Goal: Task Accomplishment & Management: Manage account settings

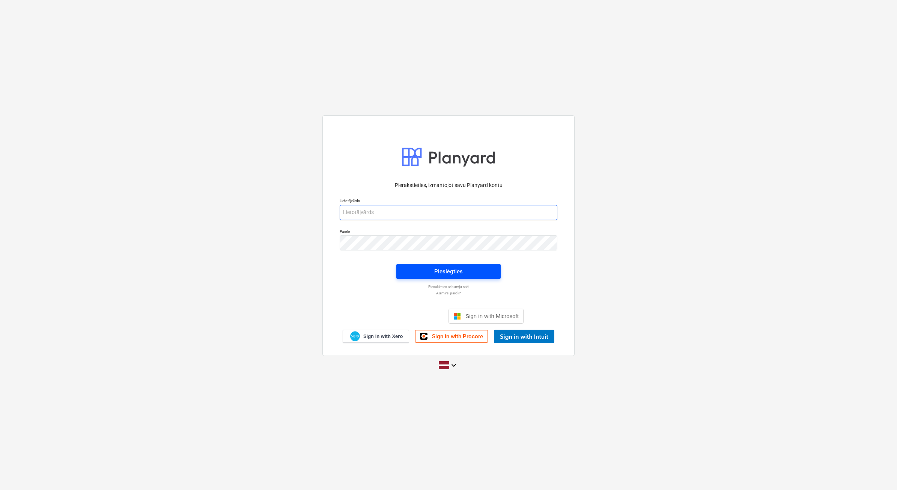
type input "beate.bardina@bonava.com"
click at [468, 273] on span "Pieslēgties" at bounding box center [448, 272] width 86 height 10
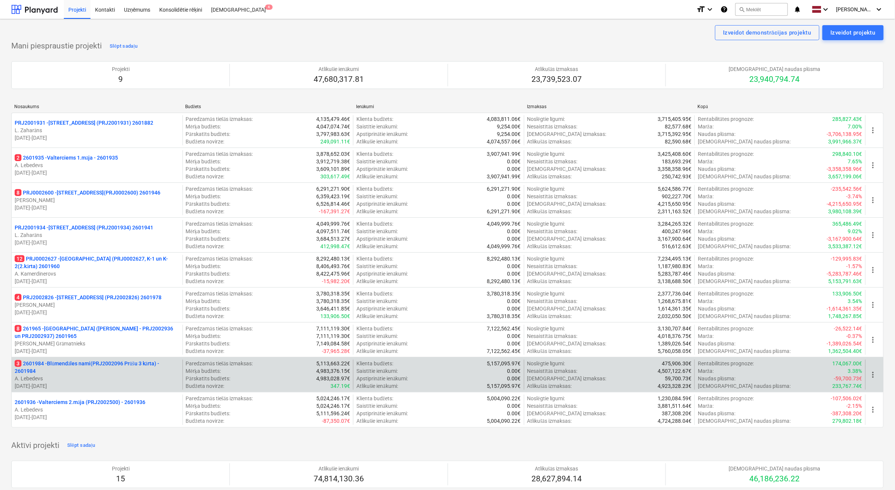
click at [119, 380] on p "A. Lebedevs" at bounding box center [97, 379] width 165 height 8
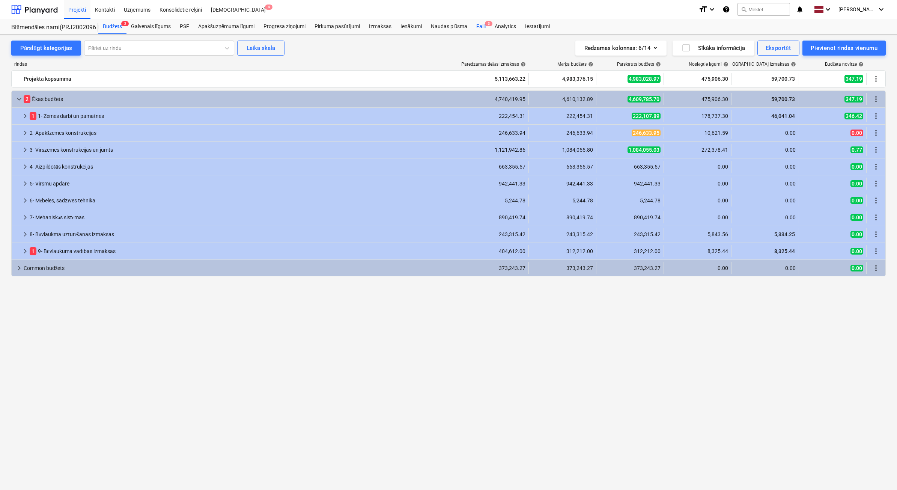
click at [482, 27] on div "Faili 3" at bounding box center [481, 26] width 18 height 15
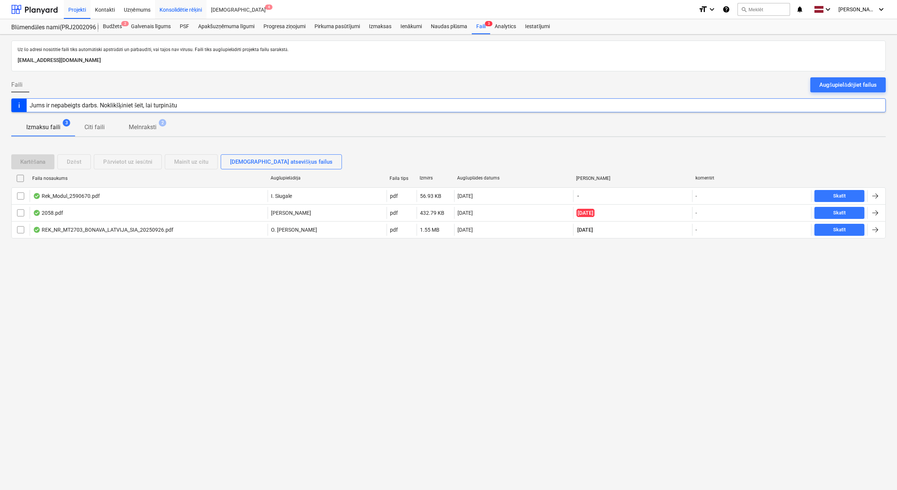
click at [194, 6] on div "Konsolidētie rēķini" at bounding box center [181, 9] width 52 height 19
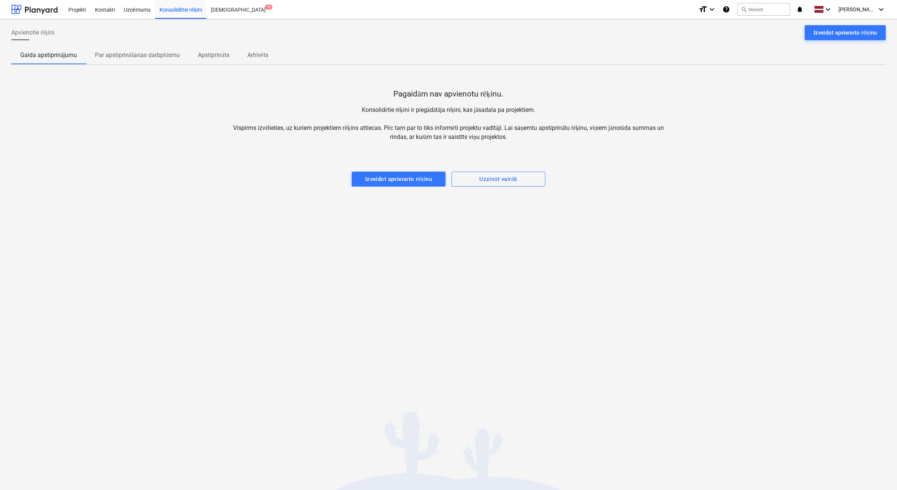
click at [145, 55] on p "Par apstiprināšanas darbplūsmu" at bounding box center [137, 55] width 85 height 9
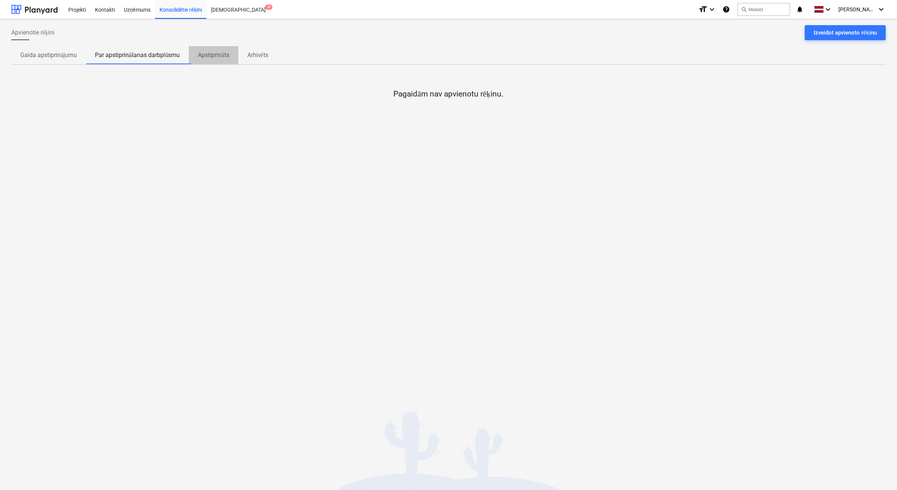
click at [199, 51] on p "Apstiprināts" at bounding box center [213, 55] width 31 height 9
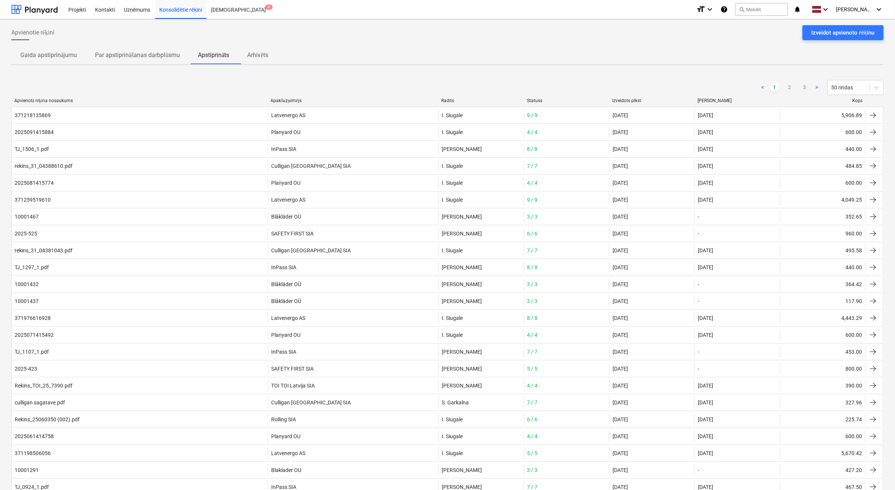
click at [60, 54] on p "Gaida apstiprinājumu" at bounding box center [48, 55] width 57 height 9
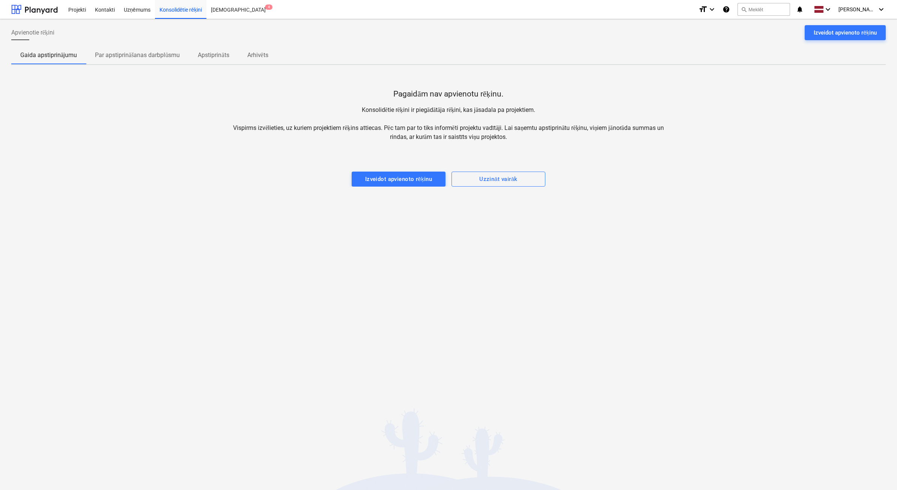
click at [111, 56] on p "Par apstiprināšanas darbplūsmu" at bounding box center [137, 55] width 85 height 9
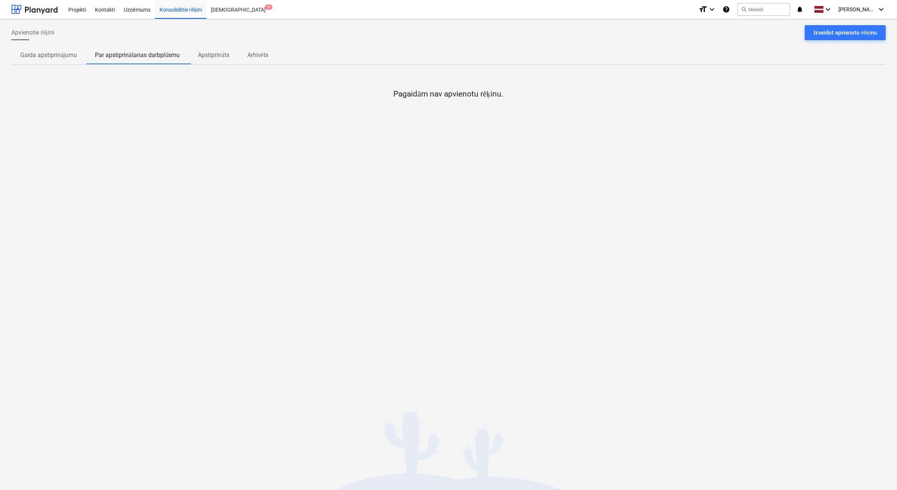
click at [229, 54] on p "Apstiprināts" at bounding box center [213, 55] width 31 height 9
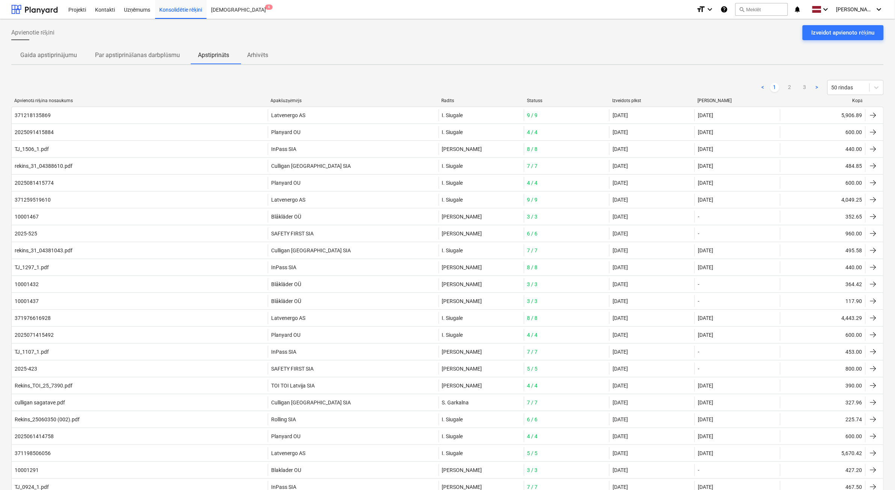
click at [268, 52] on p "Arhivēts" at bounding box center [257, 55] width 21 height 9
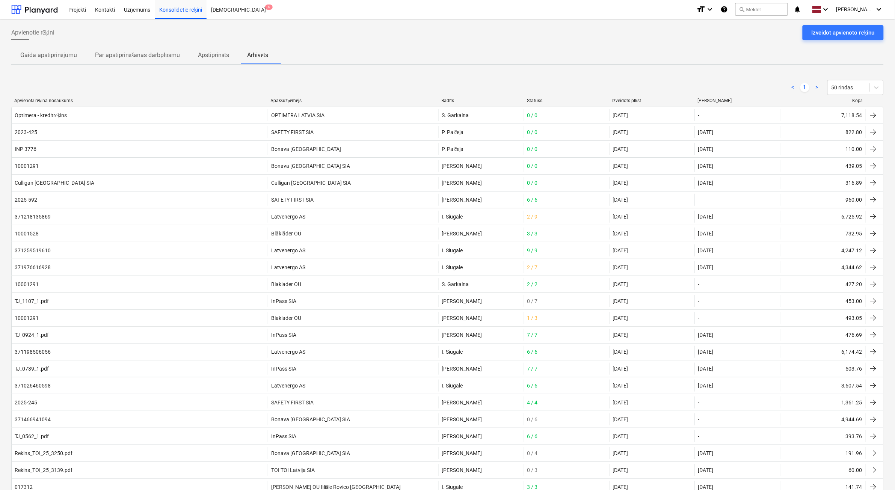
click at [857, 98] on div "Kopā" at bounding box center [823, 101] width 80 height 6
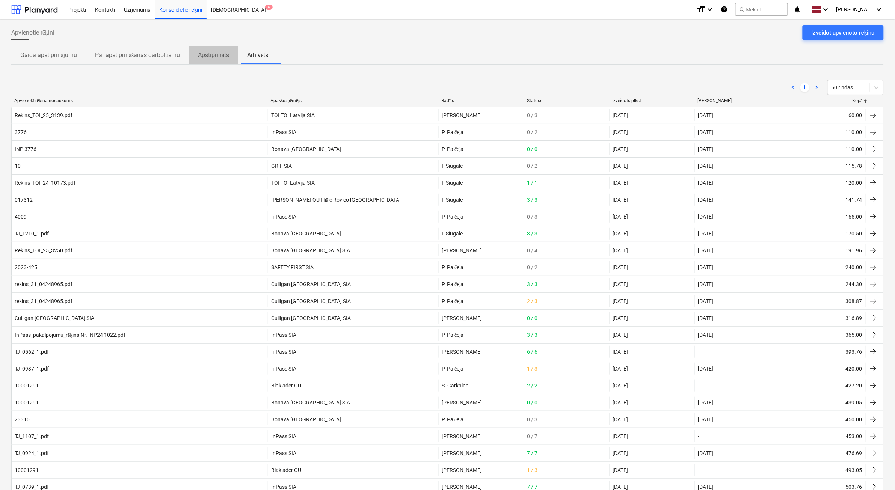
click at [234, 47] on button "Apstiprināts" at bounding box center [213, 55] width 49 height 18
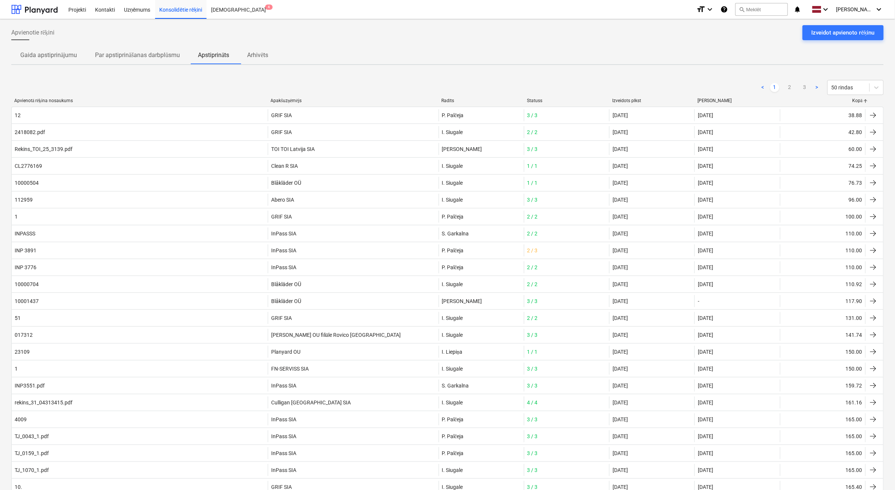
click at [863, 100] on div at bounding box center [866, 101] width 14 height 6
click at [793, 86] on link "2" at bounding box center [789, 87] width 9 height 9
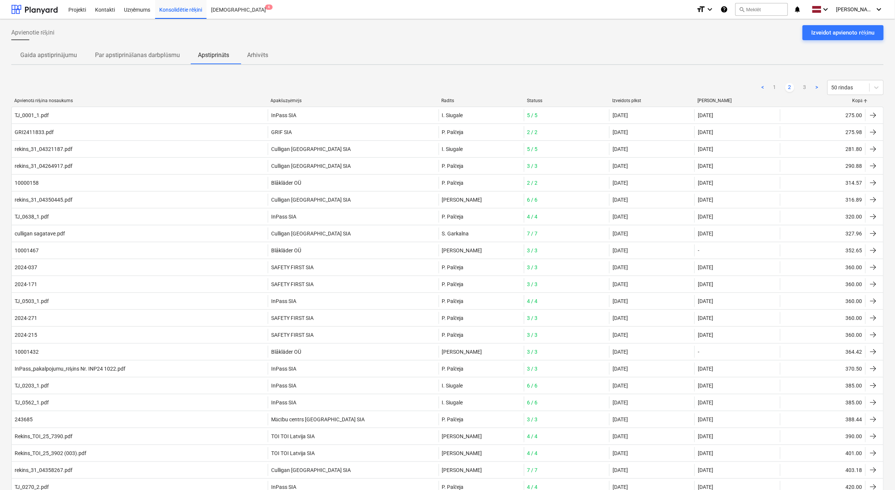
click at [136, 51] on p "Par apstiprināšanas darbplūsmu" at bounding box center [137, 55] width 85 height 9
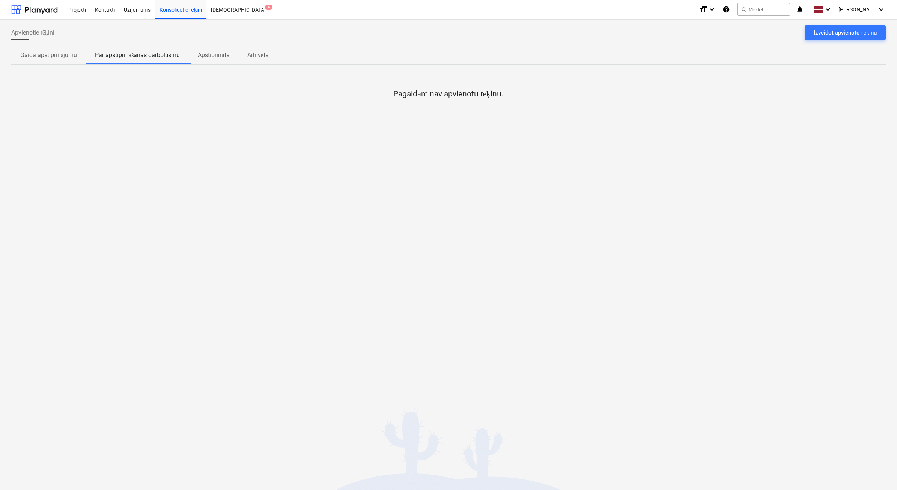
click at [53, 54] on p "Gaida apstiprinājumu" at bounding box center [48, 55] width 57 height 9
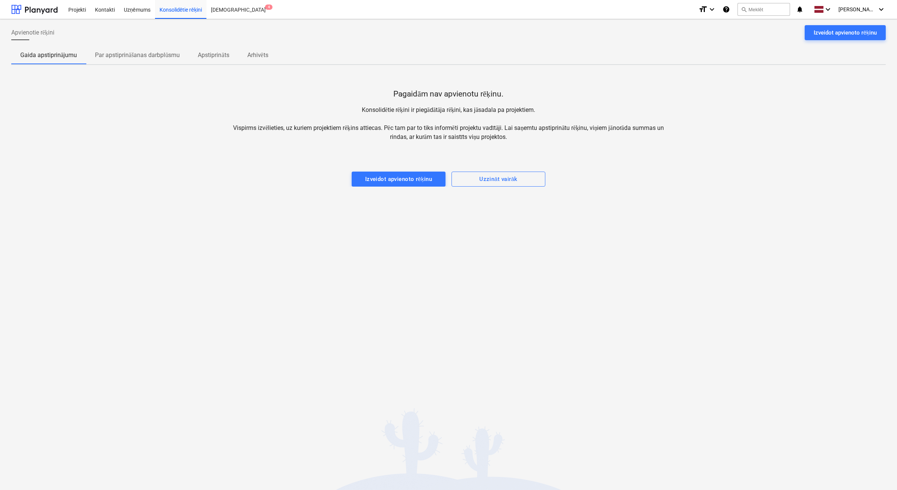
click at [134, 59] on p "Par apstiprināšanas darbplūsmu" at bounding box center [137, 55] width 85 height 9
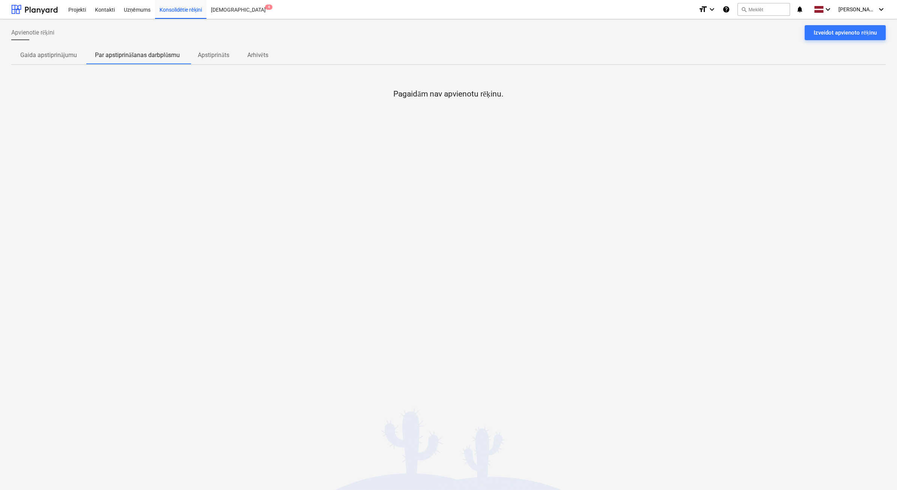
click at [190, 54] on span "Apstiprināts" at bounding box center [213, 55] width 49 height 14
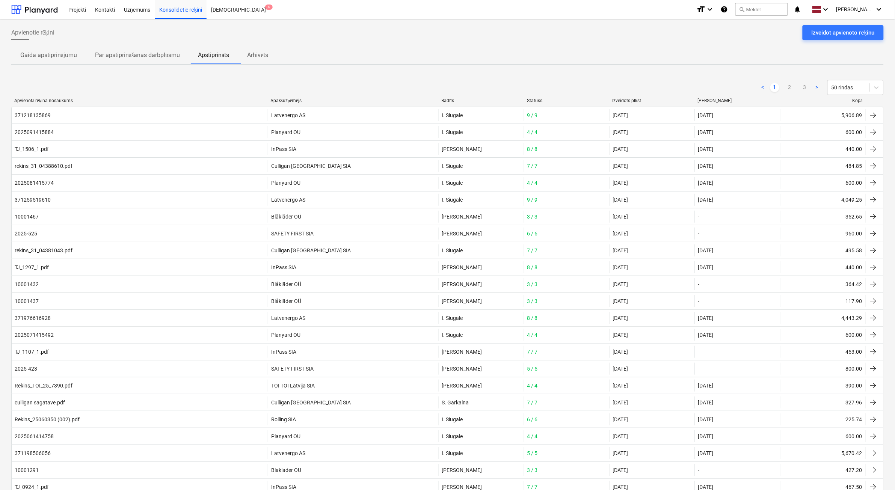
click at [199, 54] on p "Apstiprināts" at bounding box center [213, 55] width 31 height 9
click at [862, 102] on div at bounding box center [866, 101] width 14 height 6
click at [853, 99] on div "Kopā" at bounding box center [823, 101] width 80 height 6
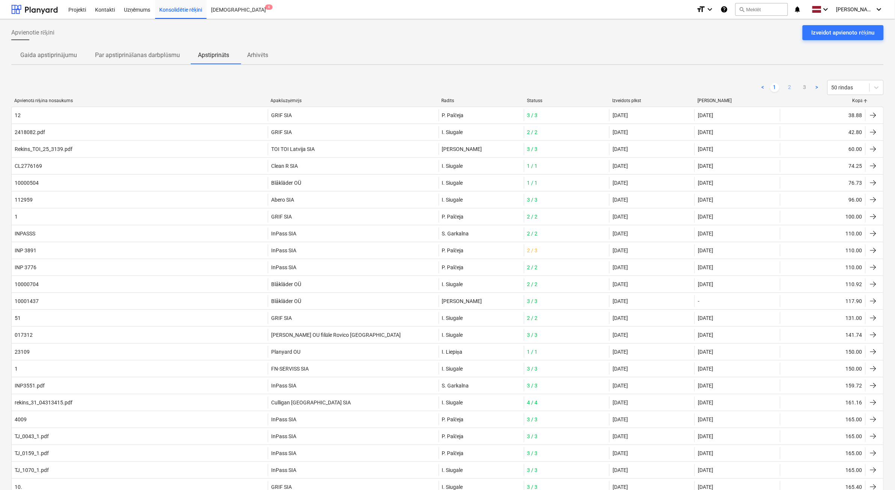
click at [793, 86] on link "2" at bounding box center [789, 87] width 9 height 9
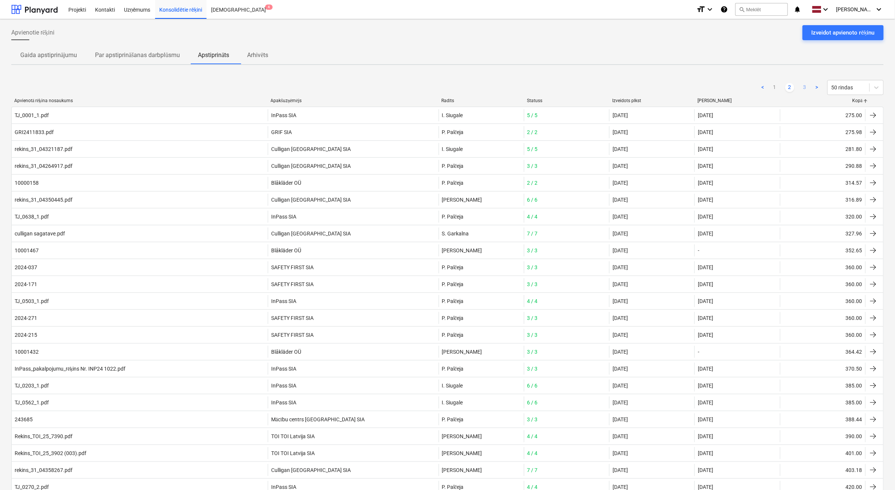
click at [802, 86] on link "3" at bounding box center [804, 87] width 9 height 9
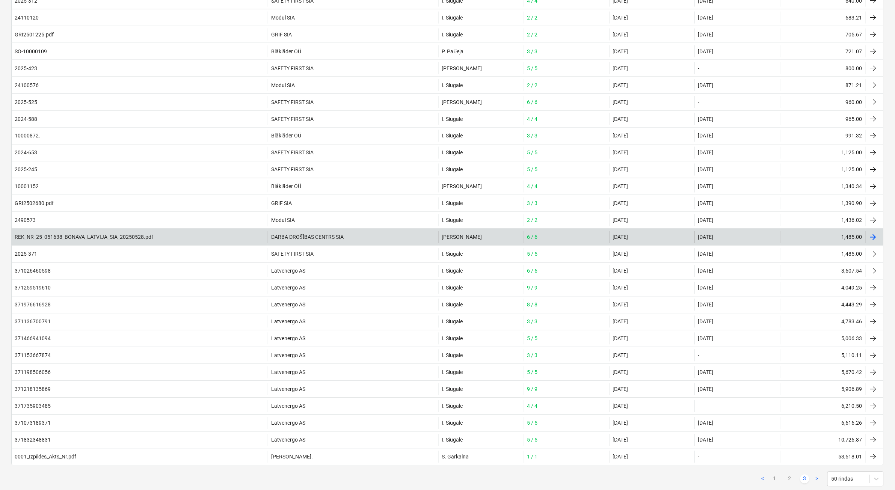
scroll to position [490, 0]
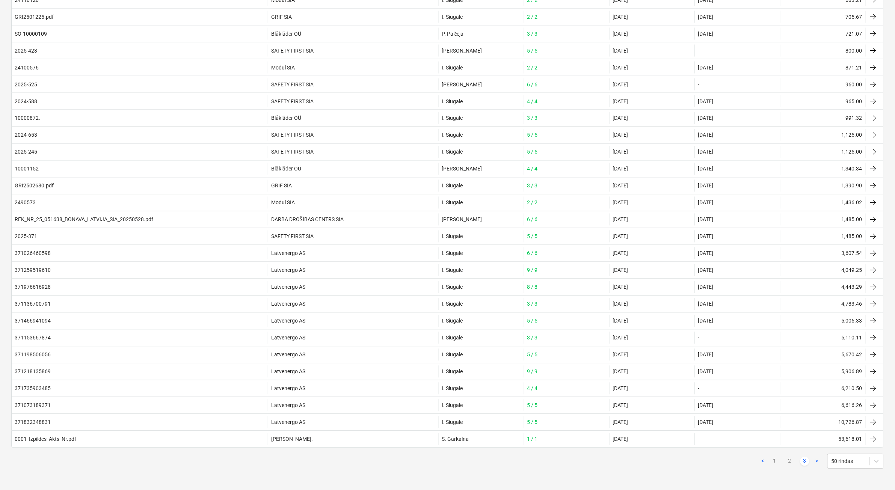
click at [818, 464] on link ">" at bounding box center [816, 461] width 9 height 9
click at [818, 463] on link ">" at bounding box center [816, 461] width 9 height 9
click at [817, 463] on link ">" at bounding box center [816, 461] width 9 height 9
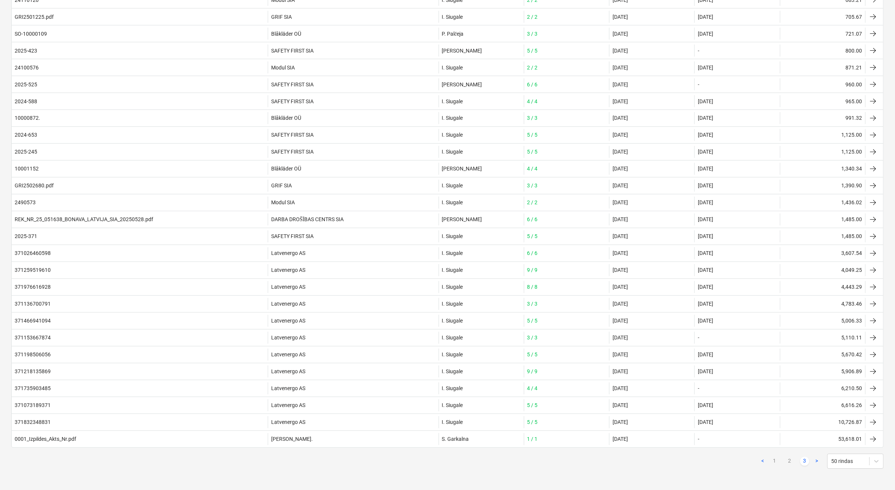
click at [817, 463] on link ">" at bounding box center [816, 461] width 9 height 9
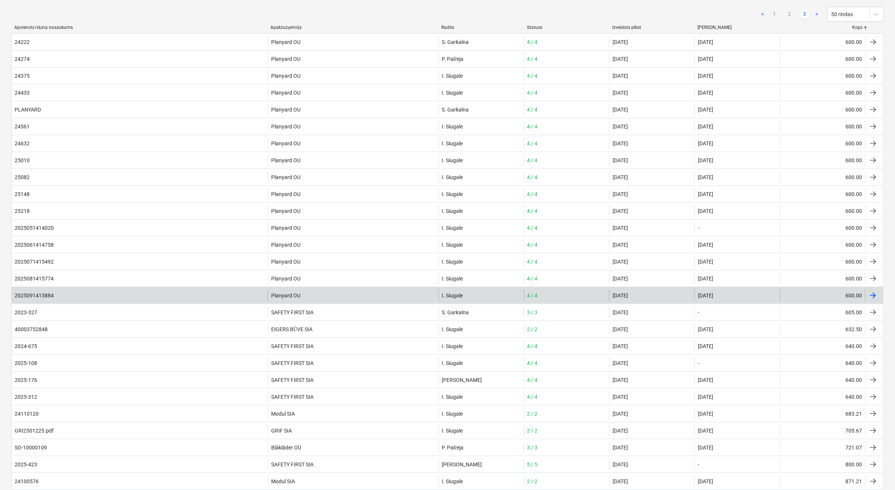
scroll to position [0, 0]
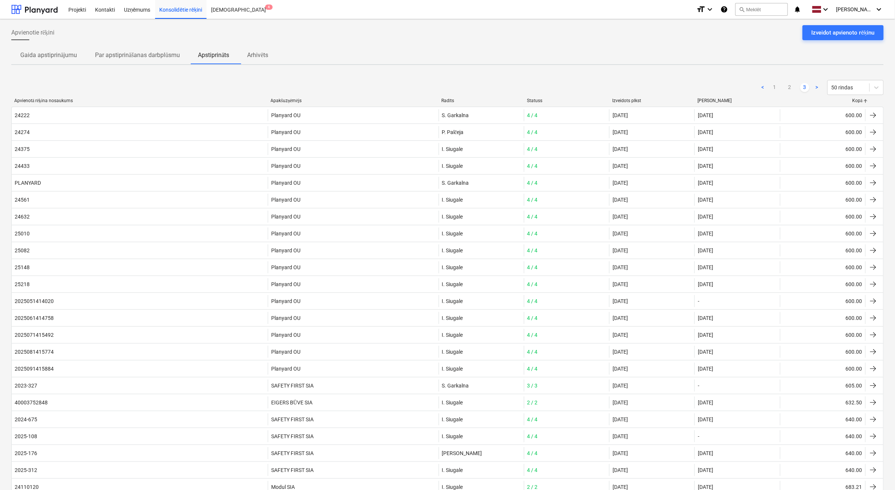
click at [36, 59] on p "Gaida apstiprinājumu" at bounding box center [48, 55] width 57 height 9
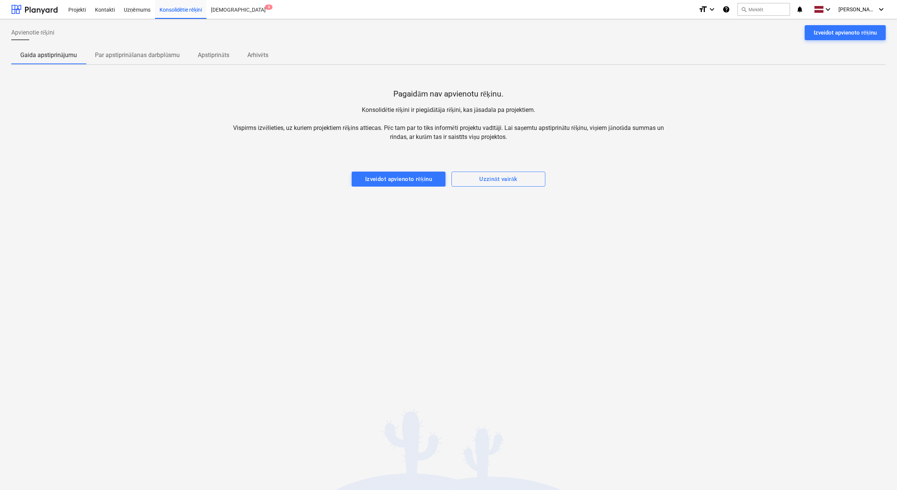
click at [109, 59] on p "Par apstiprināšanas darbplūsmu" at bounding box center [137, 55] width 85 height 9
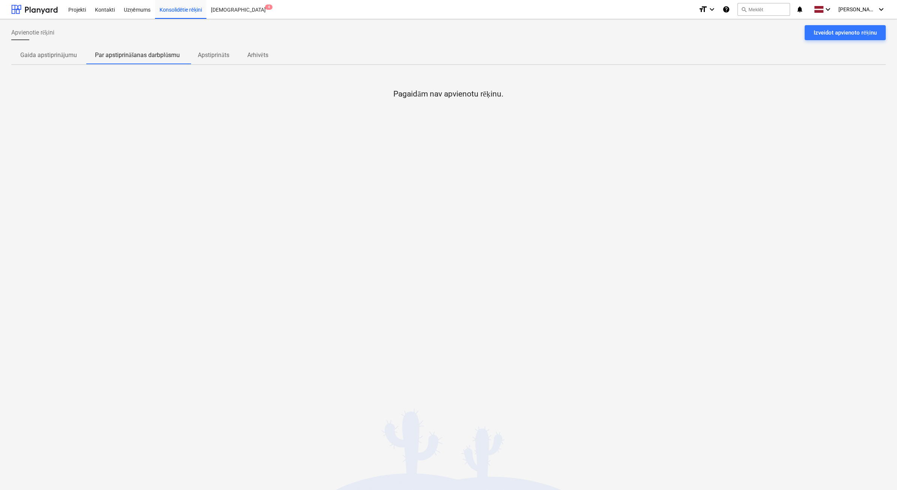
click at [229, 56] on p "Apstiprināts" at bounding box center [213, 55] width 31 height 9
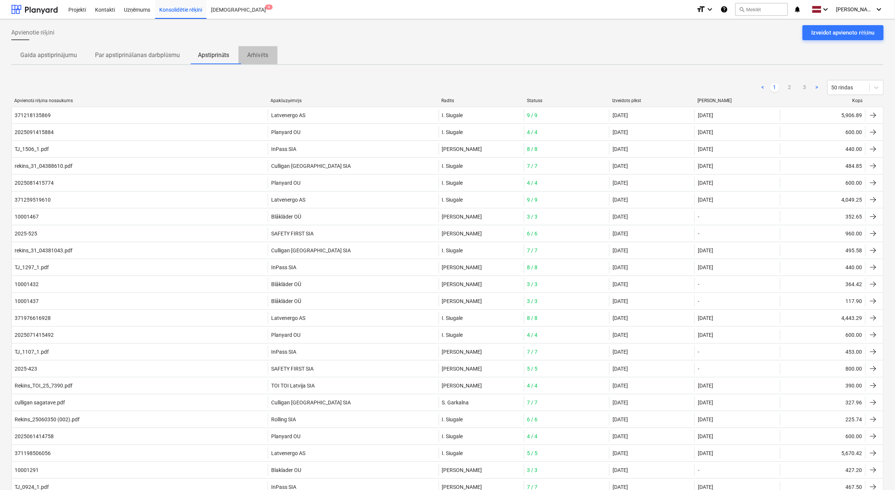
click at [250, 57] on span "Arhivēts" at bounding box center [257, 55] width 39 height 14
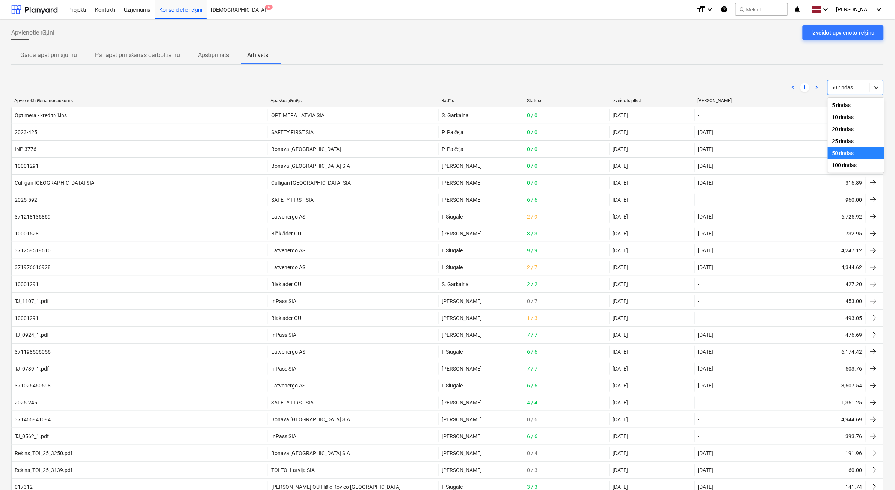
click at [875, 88] on icon at bounding box center [877, 88] width 8 height 8
click at [848, 165] on div "100 rindas" at bounding box center [855, 165] width 56 height 12
click at [861, 101] on div at bounding box center [866, 101] width 14 height 6
click at [855, 102] on div "Kopā" at bounding box center [823, 101] width 80 height 6
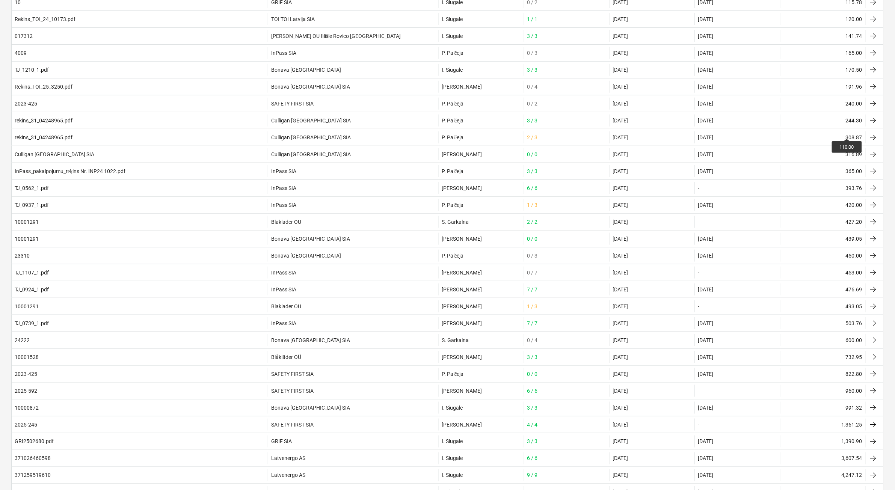
scroll to position [303, 0]
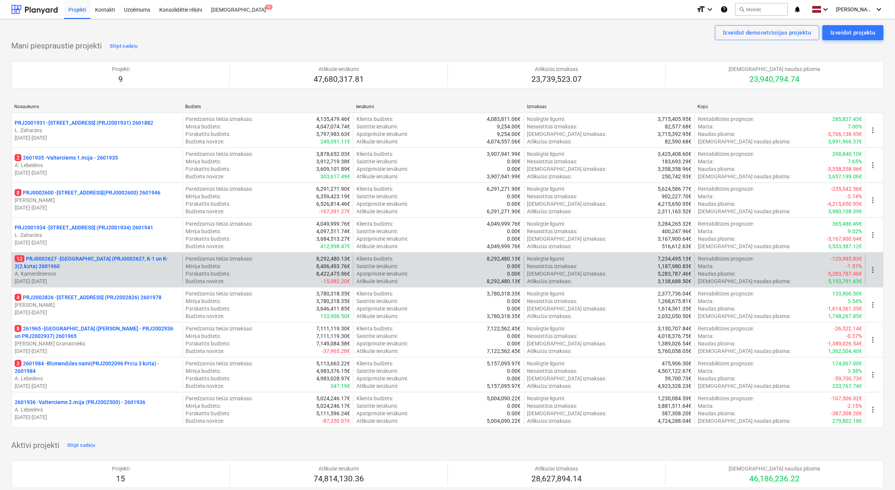
click at [111, 280] on p "[DATE] - [DATE]" at bounding box center [97, 281] width 165 height 8
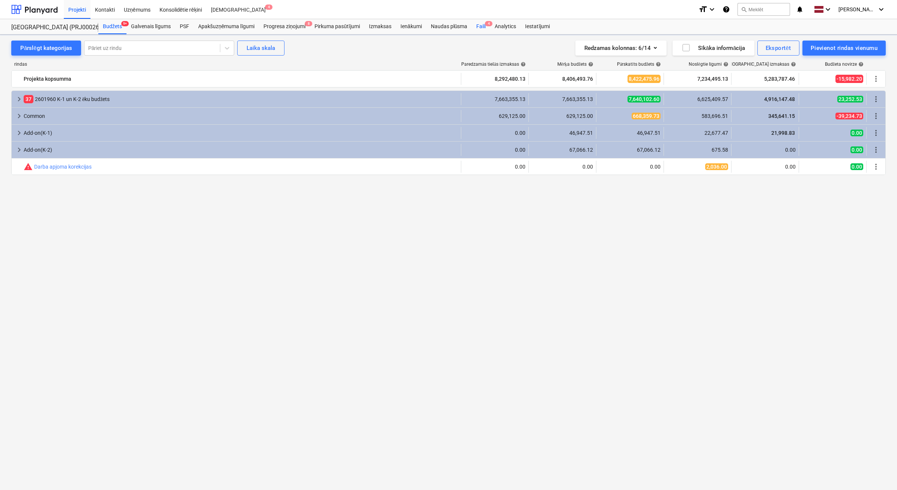
click at [481, 26] on div "Faili 4" at bounding box center [481, 26] width 18 height 15
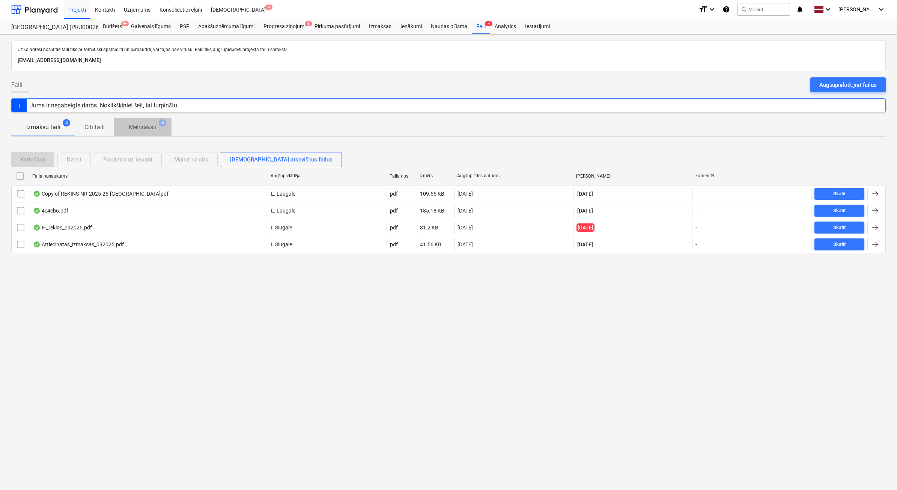
click at [150, 128] on p "Melnraksti" at bounding box center [143, 127] width 28 height 9
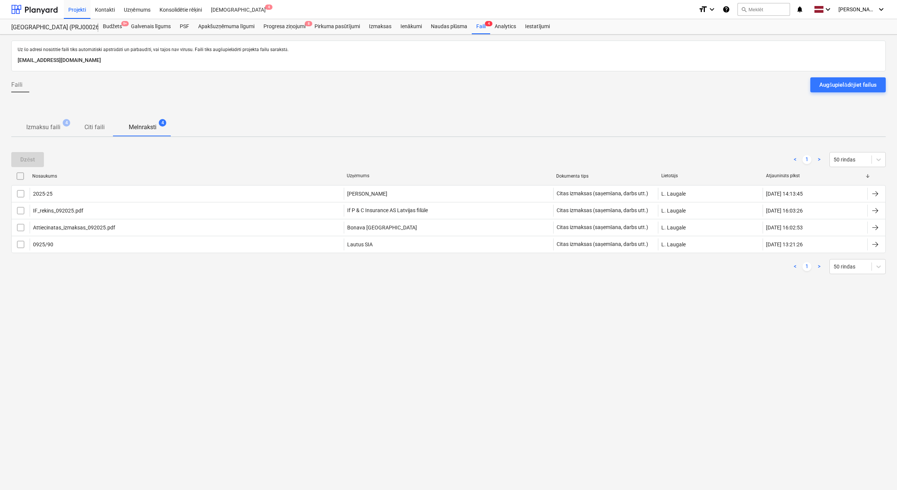
click at [42, 130] on p "Izmaksu faili" at bounding box center [43, 127] width 34 height 9
click at [45, 12] on div at bounding box center [34, 9] width 47 height 19
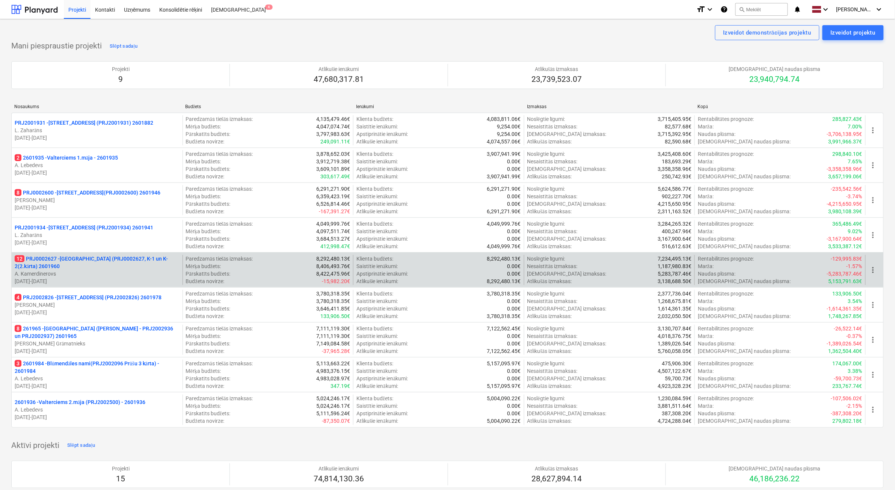
click at [96, 271] on p "A. Kamerdinerovs" at bounding box center [97, 274] width 165 height 8
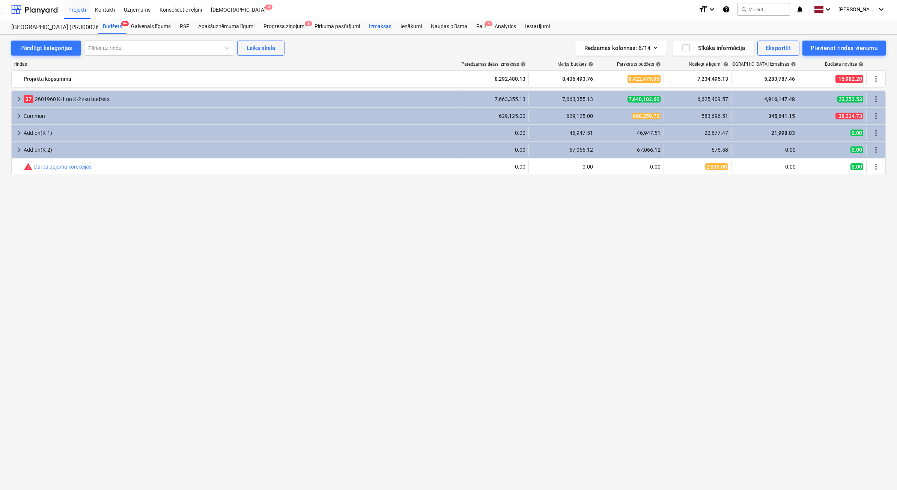
click at [384, 26] on div "Izmaksas" at bounding box center [381, 26] width 32 height 15
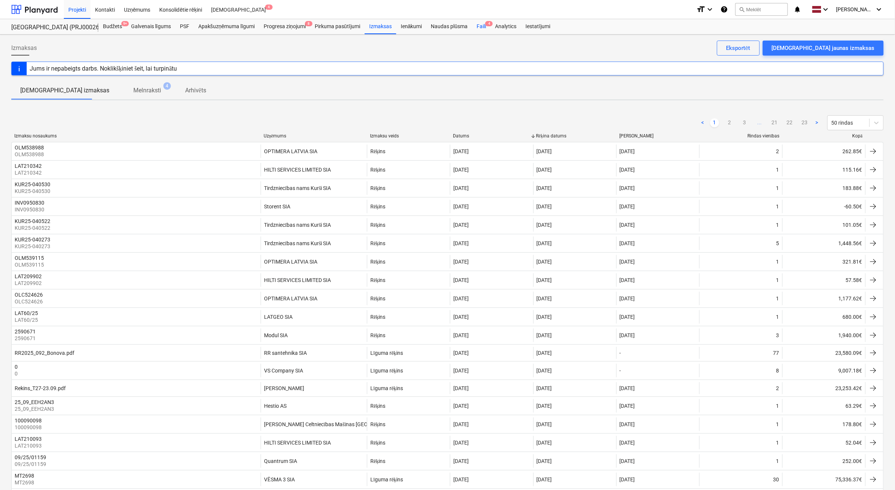
click at [476, 25] on div "Faili 4" at bounding box center [481, 26] width 18 height 15
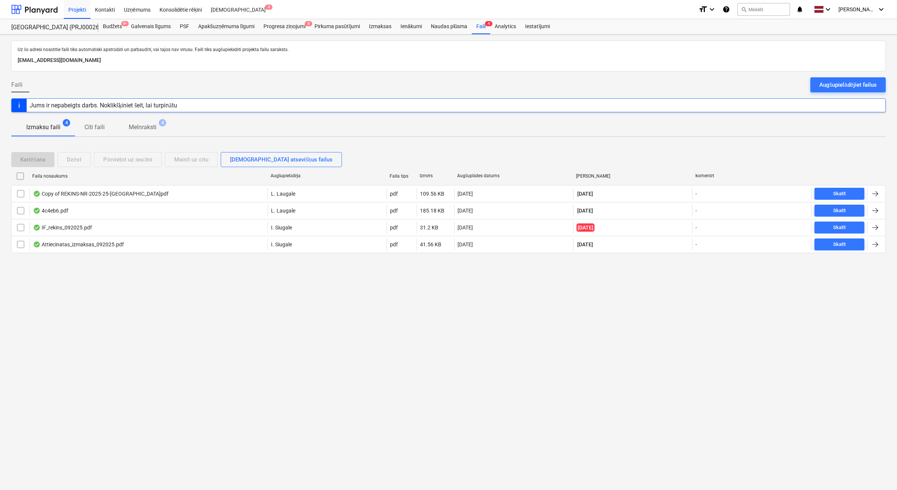
click at [139, 130] on p "Melnraksti" at bounding box center [143, 127] width 28 height 9
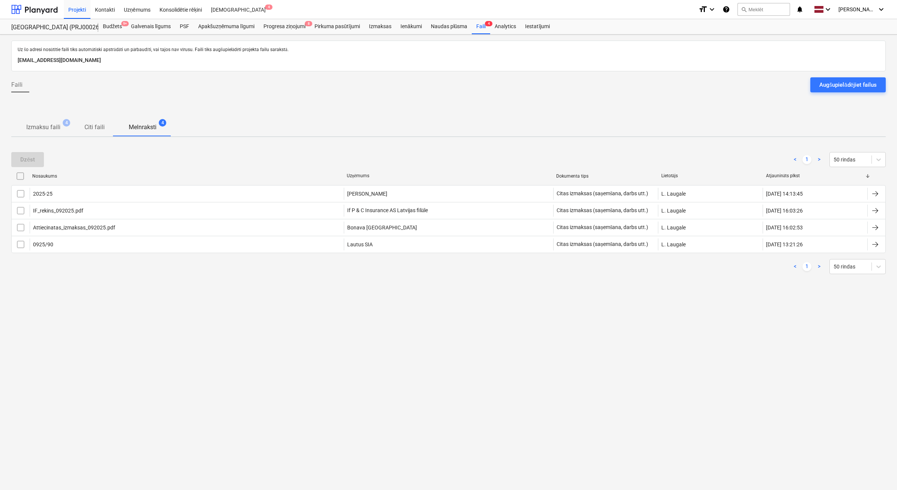
click at [31, 23] on div "[GEOGRAPHIC_DATA] (PRJ0002627, K-1 un K-2(2.kārta) 2601960 [GEOGRAPHIC_DATA] (P…" at bounding box center [54, 26] width 87 height 15
click at [39, 14] on div at bounding box center [34, 9] width 47 height 19
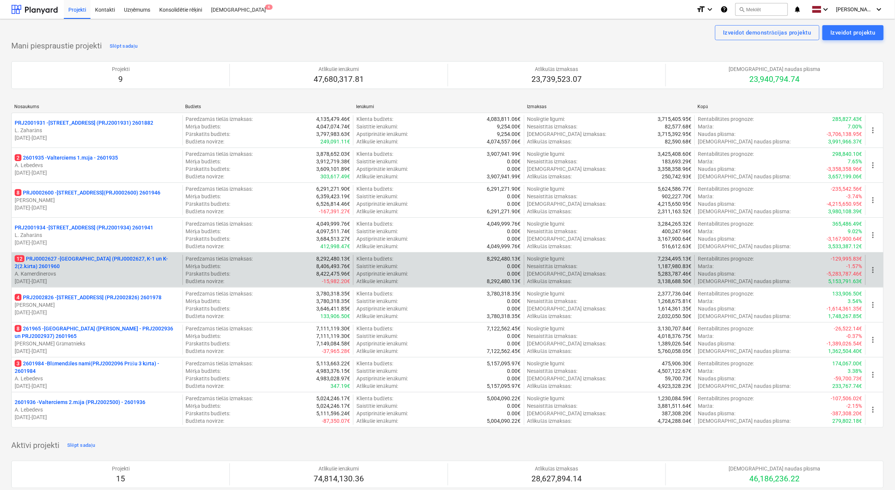
click at [143, 272] on p "A. Kamerdinerovs" at bounding box center [97, 274] width 165 height 8
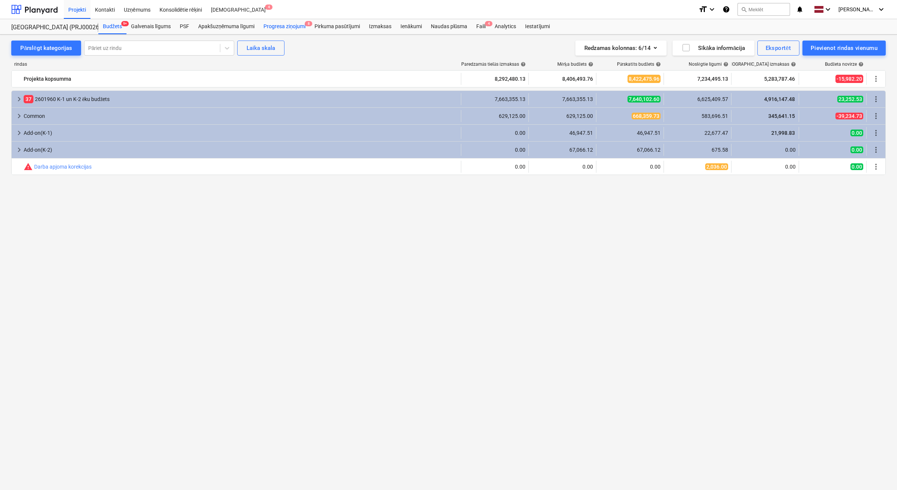
click at [291, 31] on div "Progresa ziņojumi 8" at bounding box center [284, 26] width 51 height 15
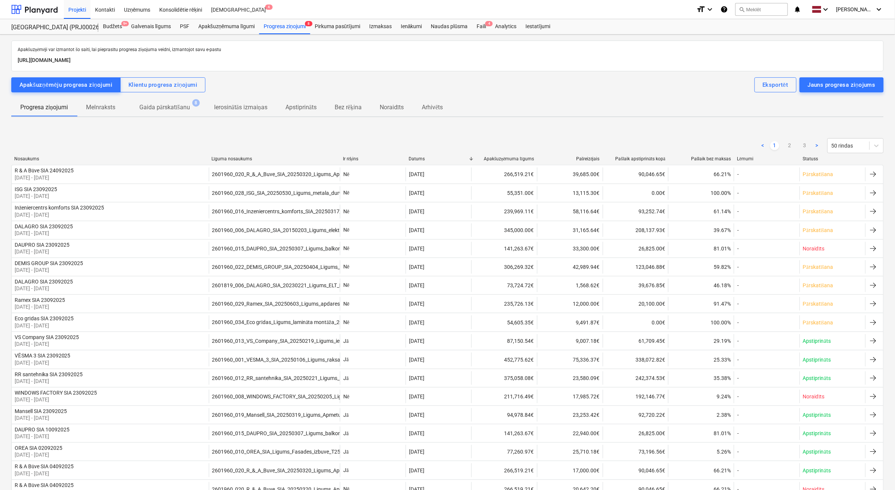
click at [179, 111] on p "Gaida pārskatīšanu" at bounding box center [164, 107] width 51 height 9
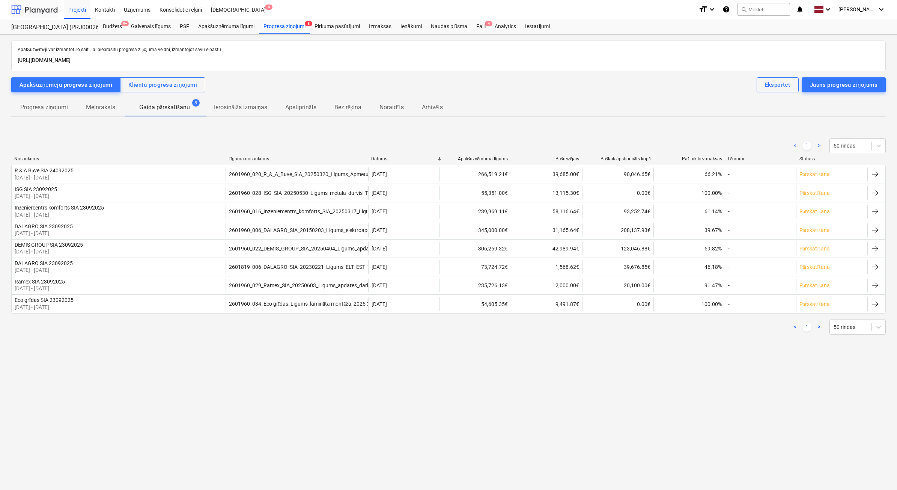
click at [27, 8] on div at bounding box center [34, 9] width 47 height 19
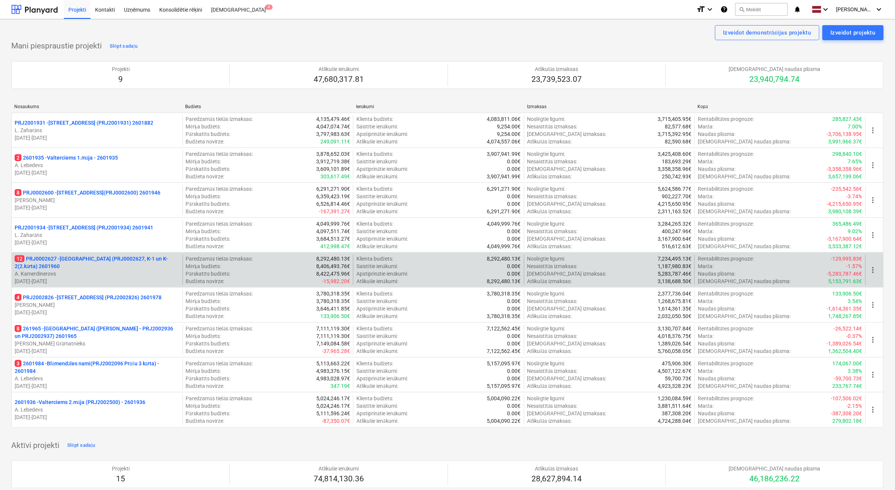
click at [48, 279] on p "[DATE] - [DATE]" at bounding box center [97, 281] width 165 height 8
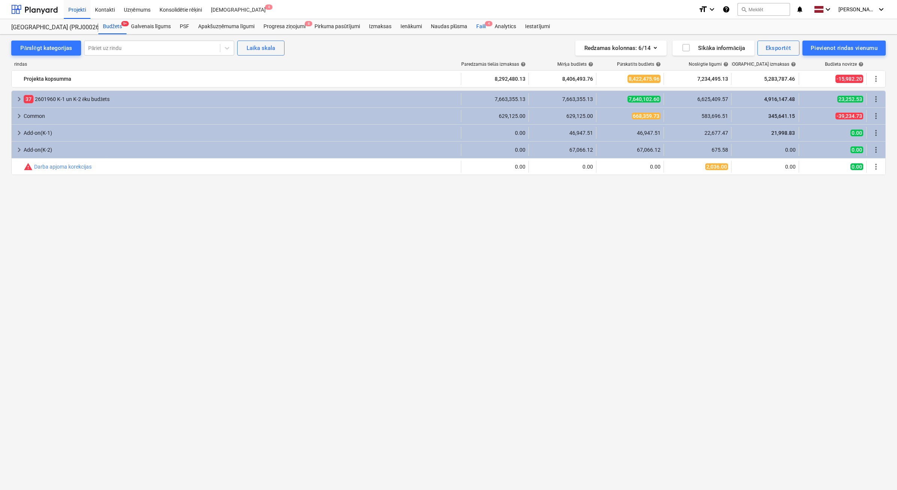
click at [487, 27] on div "Faili 4" at bounding box center [481, 26] width 18 height 15
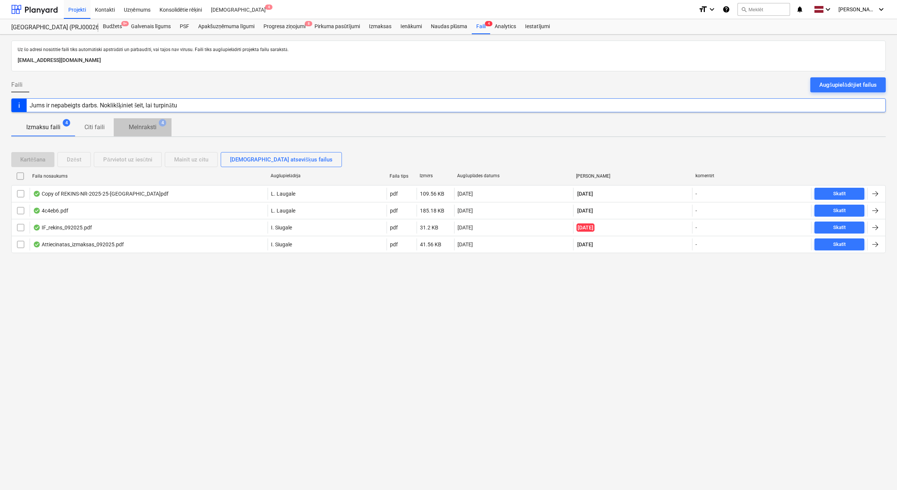
click at [149, 130] on p "Melnraksti" at bounding box center [143, 127] width 28 height 9
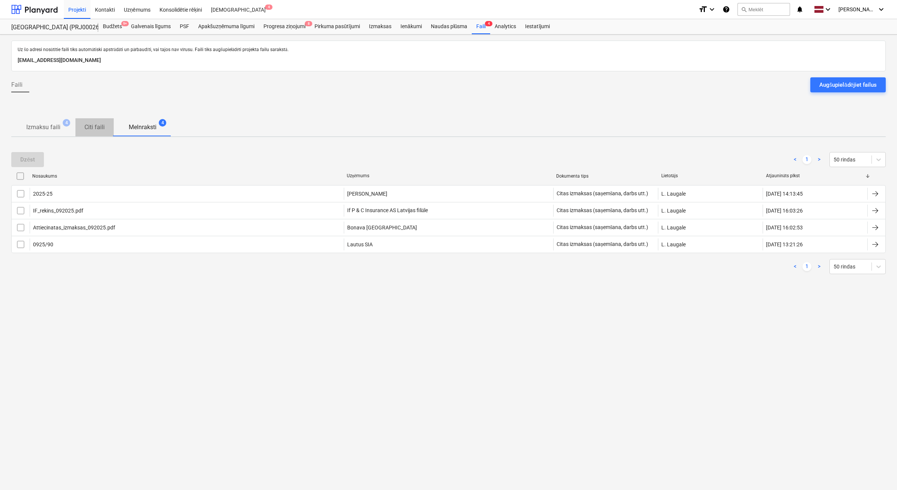
click at [90, 121] on span "Citi faili" at bounding box center [94, 128] width 38 height 14
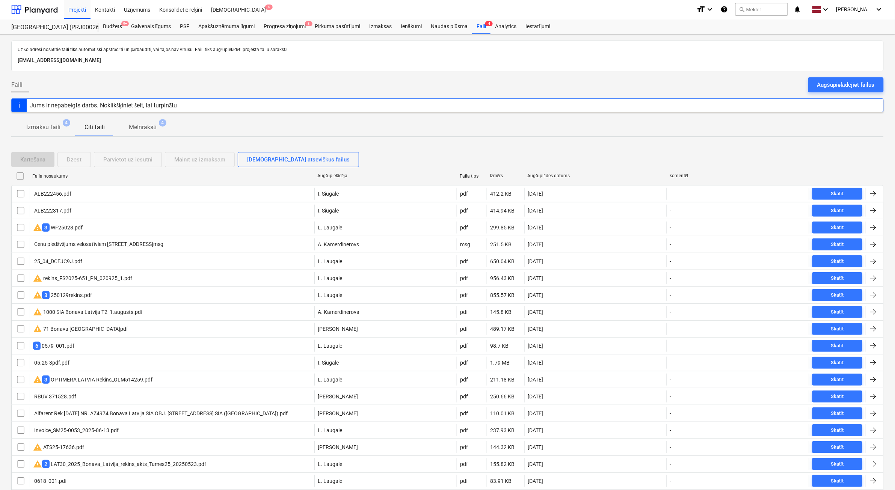
click at [149, 130] on p "Melnraksti" at bounding box center [143, 127] width 28 height 9
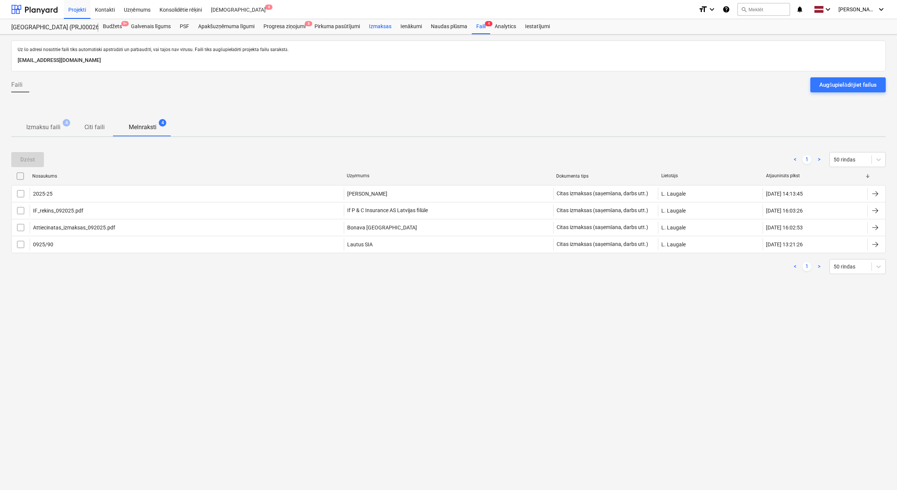
click at [373, 30] on div "Izmaksas" at bounding box center [381, 26] width 32 height 15
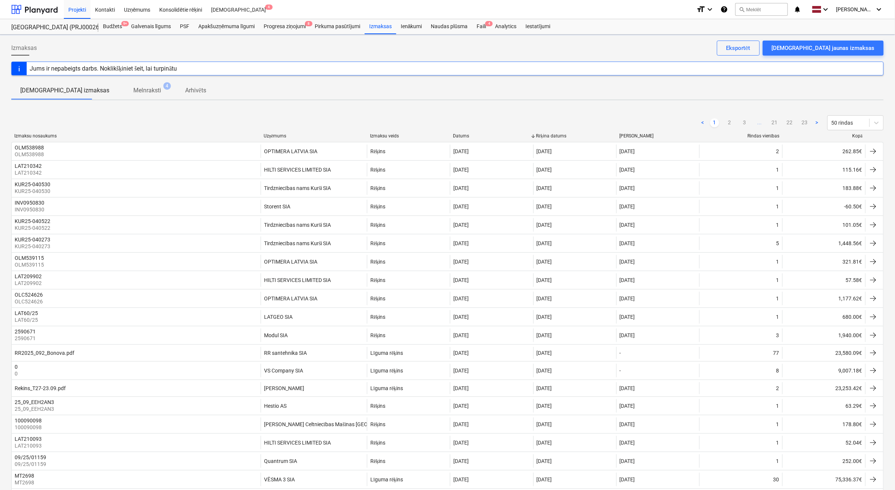
click at [860, 137] on div at bounding box center [866, 136] width 14 height 6
click at [857, 137] on div "Kopā" at bounding box center [823, 136] width 77 height 6
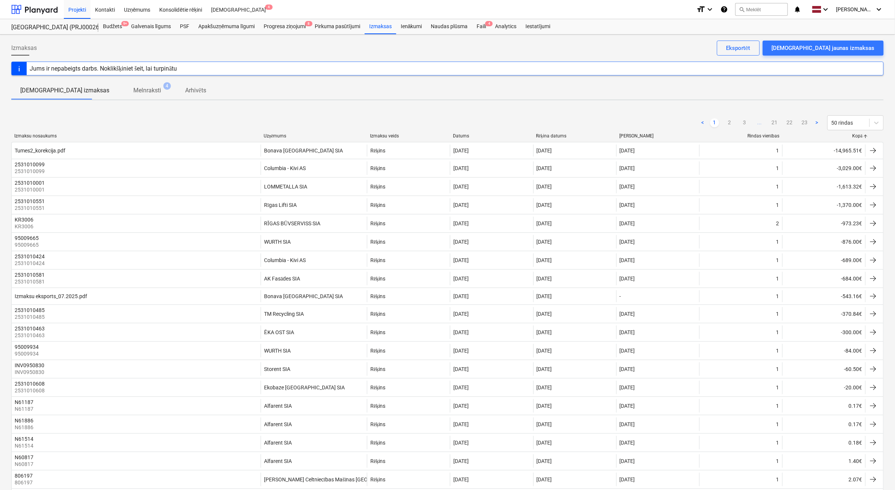
click at [857, 137] on div "Kopā" at bounding box center [823, 136] width 77 height 6
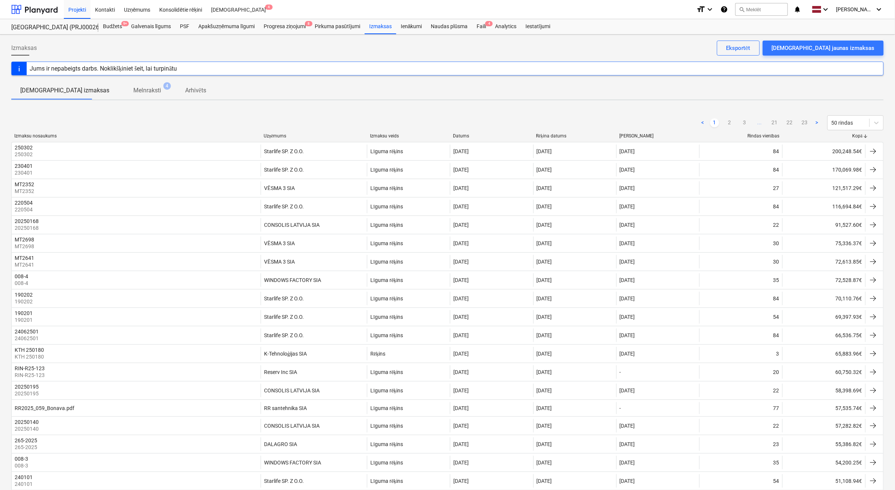
click at [858, 134] on div "Kopā" at bounding box center [823, 136] width 77 height 6
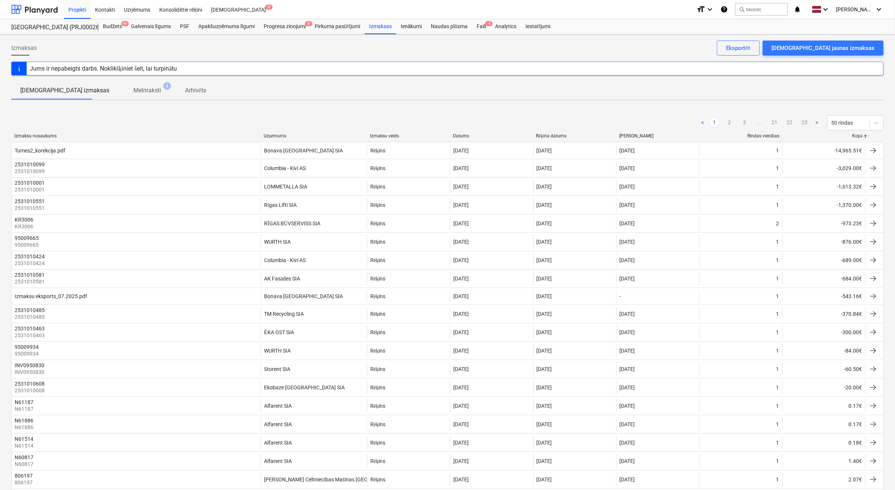
drag, startPoint x: 727, startPoint y: 124, endPoint x: 735, endPoint y: 122, distance: 7.7
click at [728, 124] on link "2" at bounding box center [729, 122] width 9 height 9
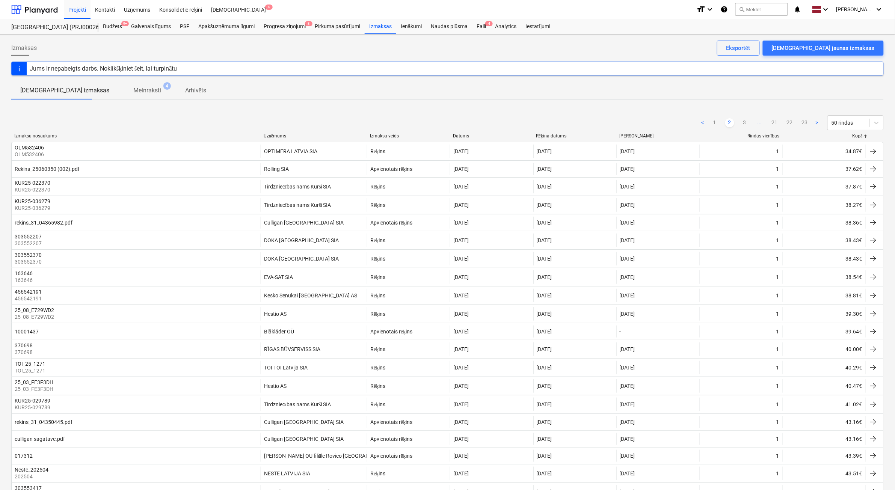
click at [738, 123] on ul "< 1 2 3 ... 21 22 23 >" at bounding box center [759, 122] width 123 height 9
click at [776, 124] on link "21" at bounding box center [774, 122] width 9 height 9
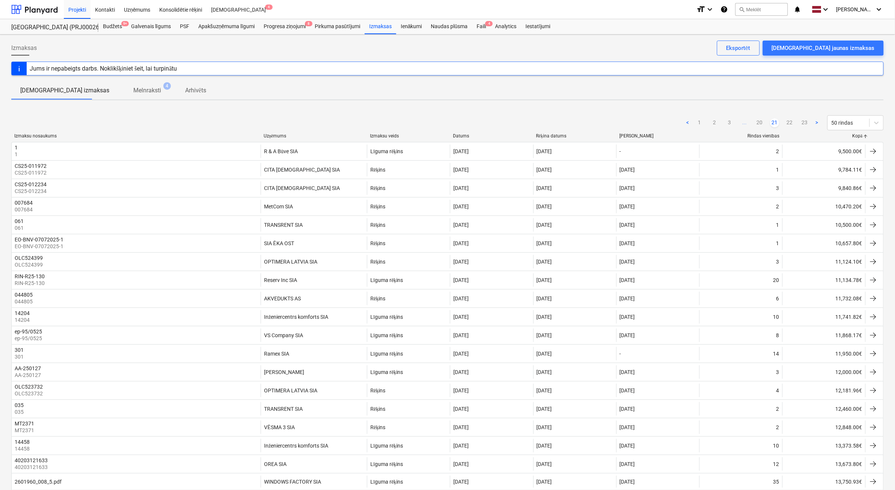
click at [768, 123] on ul "< 1 2 3 ... 20 21 22 23 >" at bounding box center [752, 122] width 138 height 9
click at [759, 123] on link "20" at bounding box center [759, 122] width 9 height 9
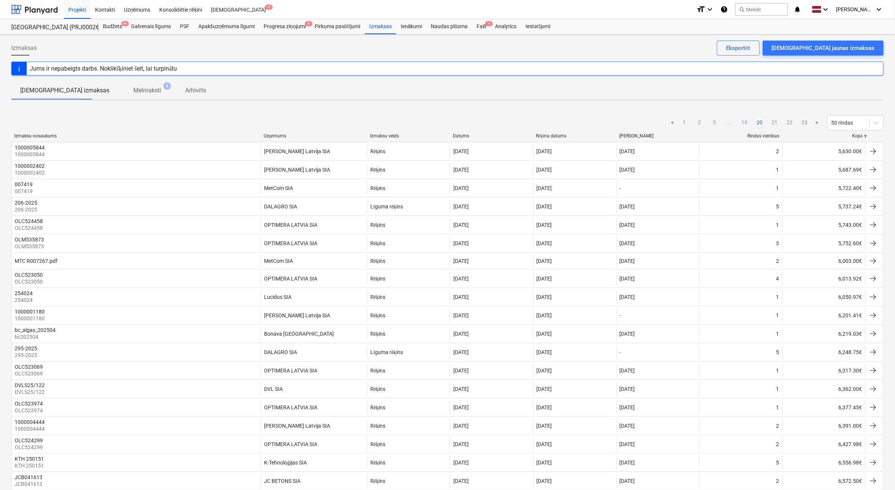
click at [746, 123] on link "19" at bounding box center [744, 122] width 9 height 9
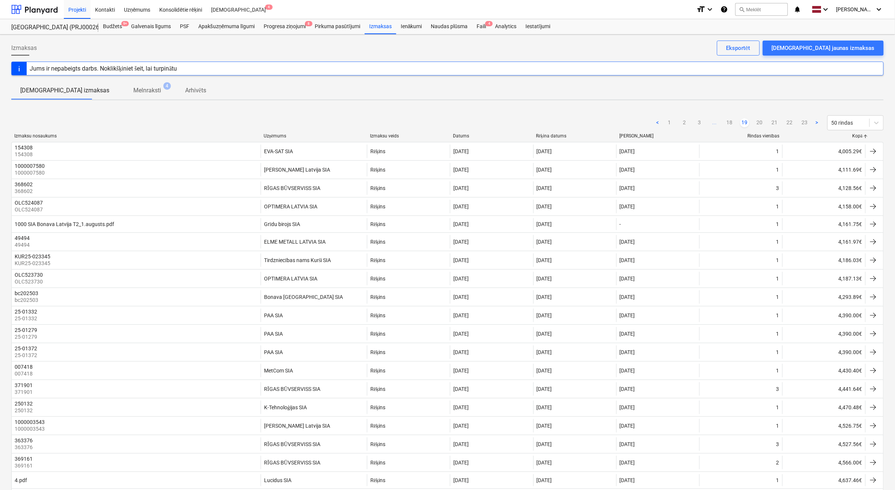
click at [735, 124] on ul "< 1 2 3 ... 18 19 20 21 22 23 >" at bounding box center [737, 122] width 168 height 9
click at [728, 125] on link "18" at bounding box center [729, 122] width 9 height 9
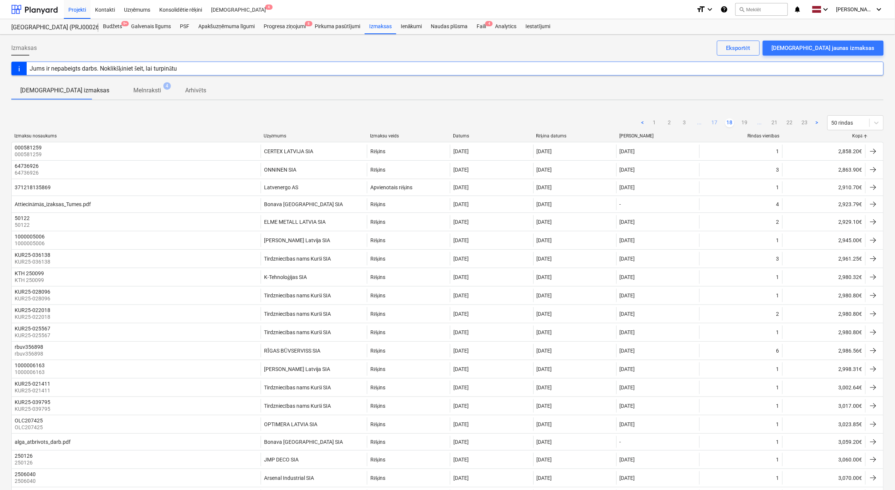
click at [713, 126] on link "17" at bounding box center [714, 122] width 9 height 9
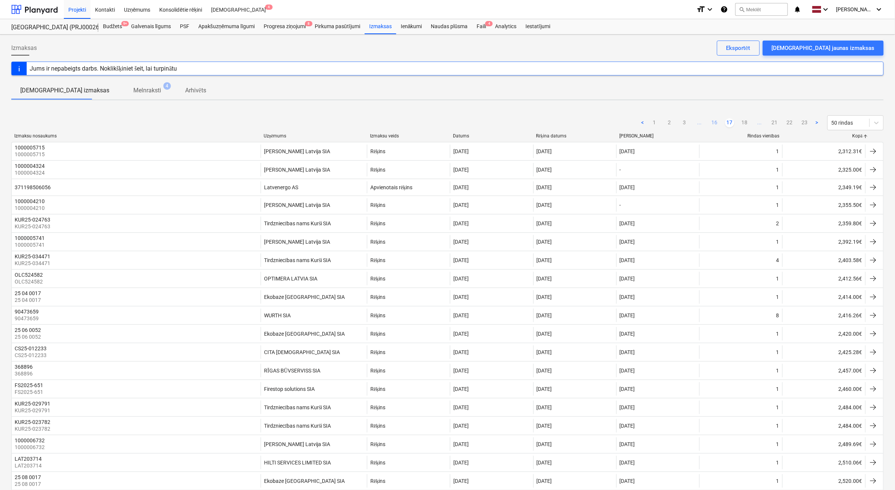
click at [711, 124] on link "16" at bounding box center [714, 122] width 9 height 9
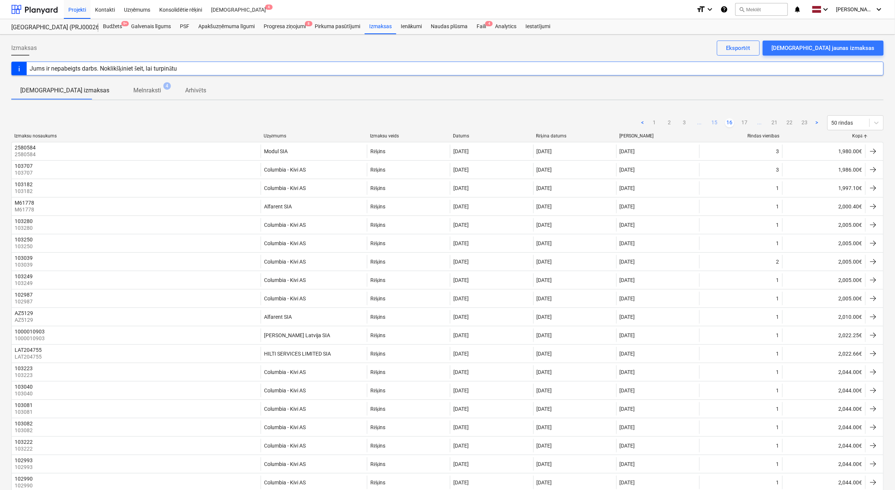
click at [716, 121] on link "15" at bounding box center [714, 122] width 9 height 9
click at [713, 124] on link "14" at bounding box center [714, 122] width 9 height 9
click at [53, 11] on div at bounding box center [34, 9] width 47 height 19
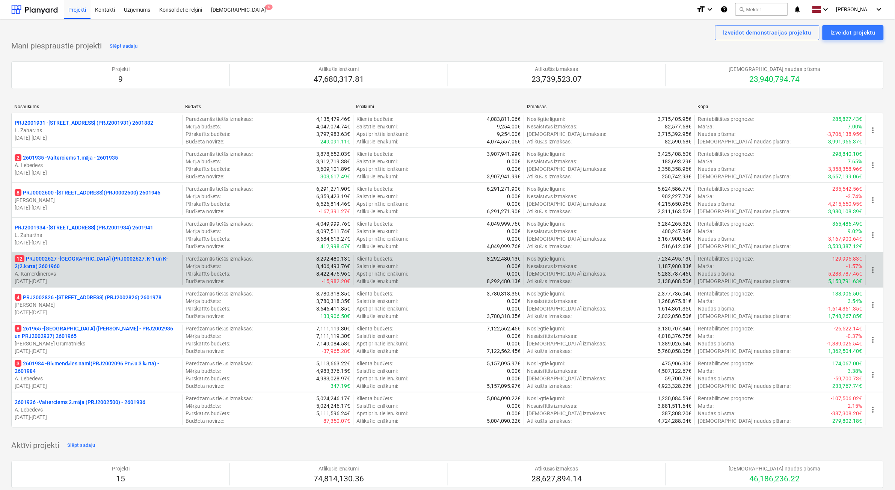
click at [113, 271] on p "A. Kamerdinerovs" at bounding box center [97, 274] width 165 height 8
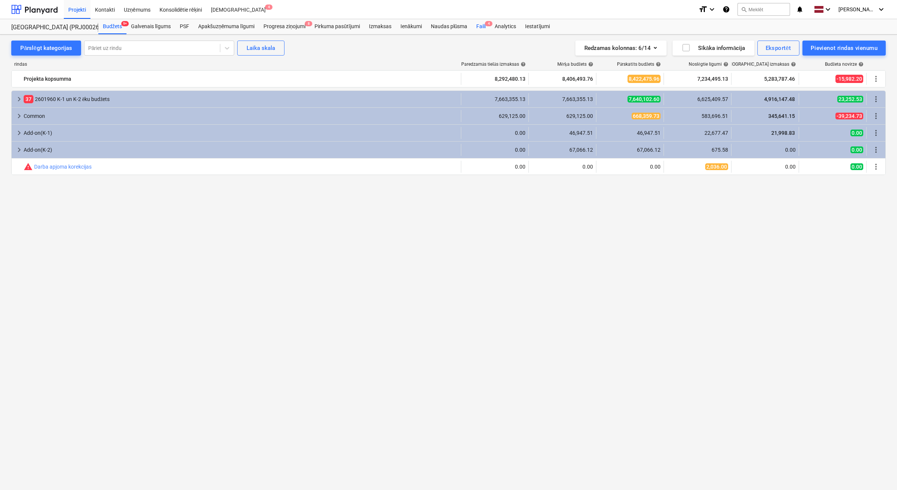
click at [484, 25] on div "Faili 4" at bounding box center [481, 26] width 18 height 15
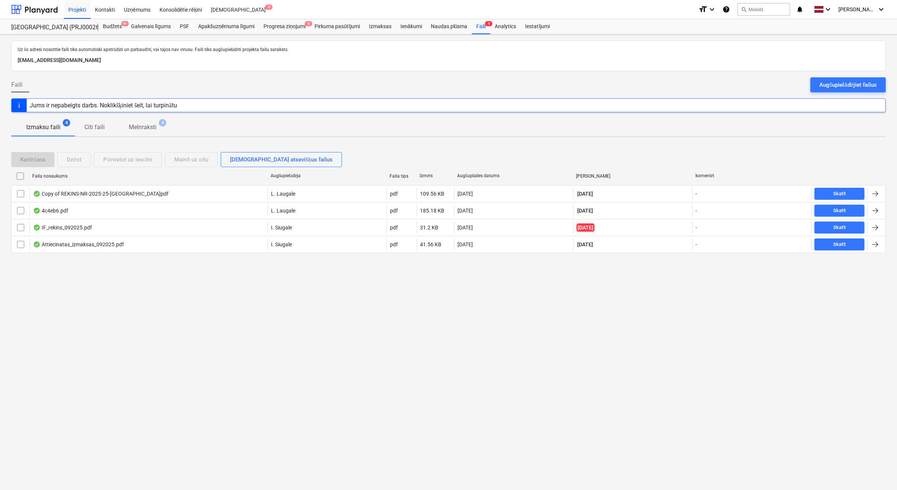
click at [849, 81] on div "Augšupielādējiet failus" at bounding box center [848, 85] width 57 height 10
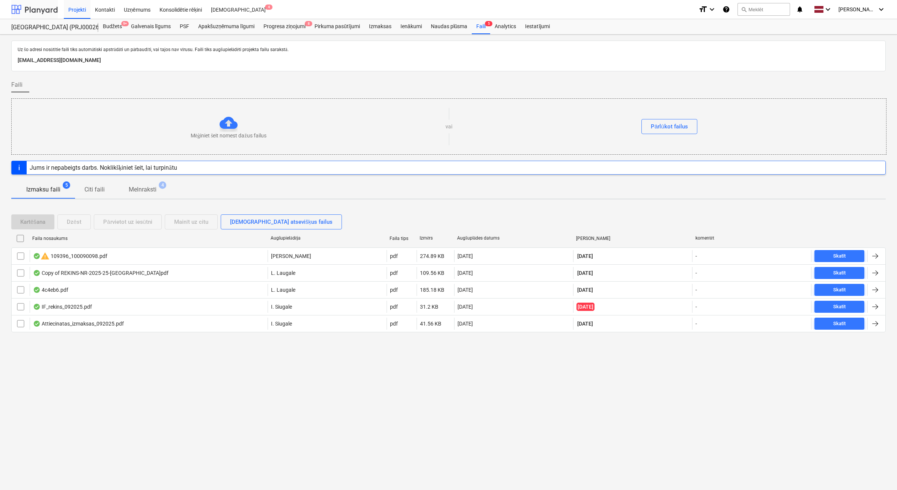
click at [36, 14] on div at bounding box center [34, 9] width 47 height 19
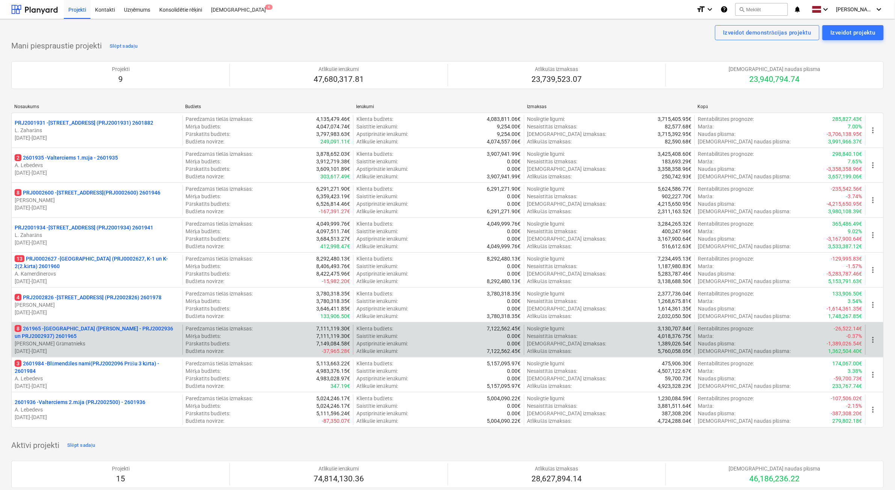
click at [132, 350] on p "[DATE] - [DATE]" at bounding box center [97, 351] width 165 height 8
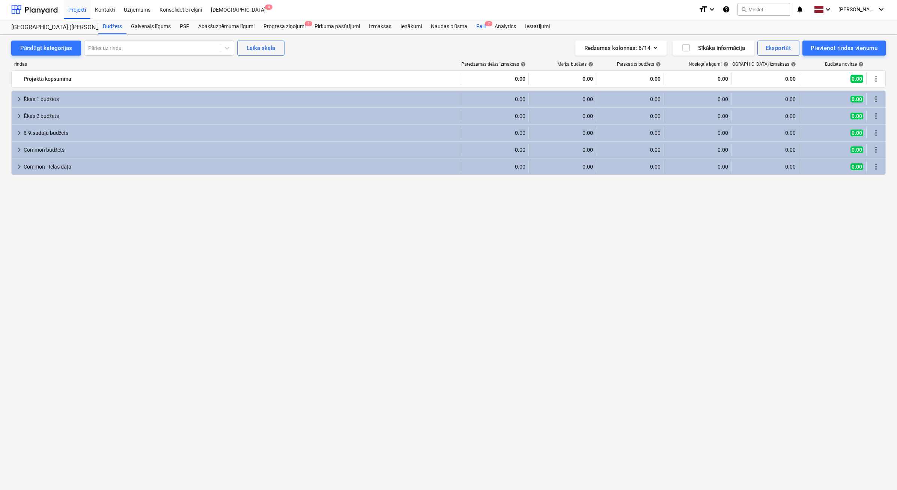
click at [483, 26] on div "Faili 7" at bounding box center [481, 26] width 18 height 15
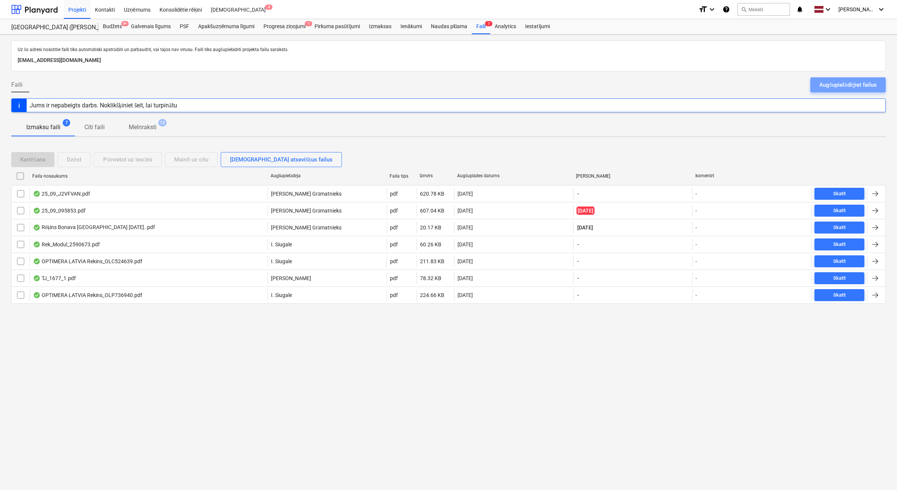
click at [842, 84] on div "Augšupielādējiet failus" at bounding box center [848, 85] width 57 height 10
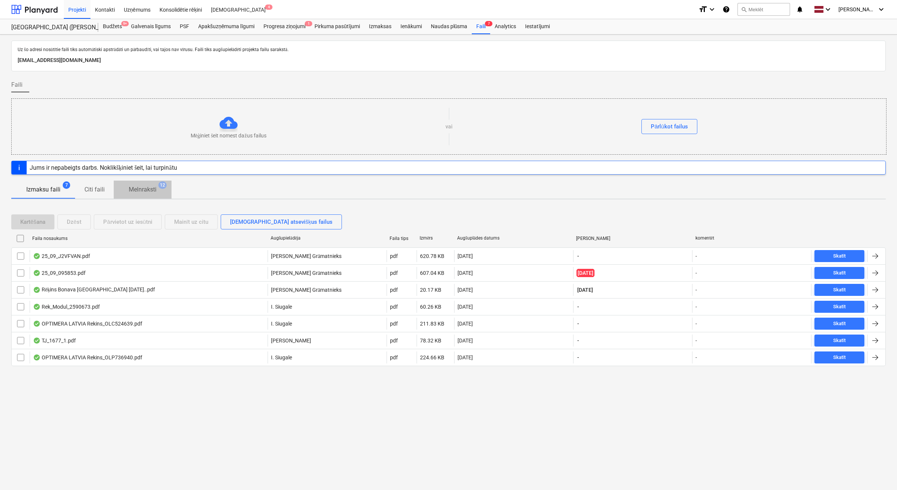
click at [134, 191] on p "Melnraksti" at bounding box center [143, 189] width 28 height 9
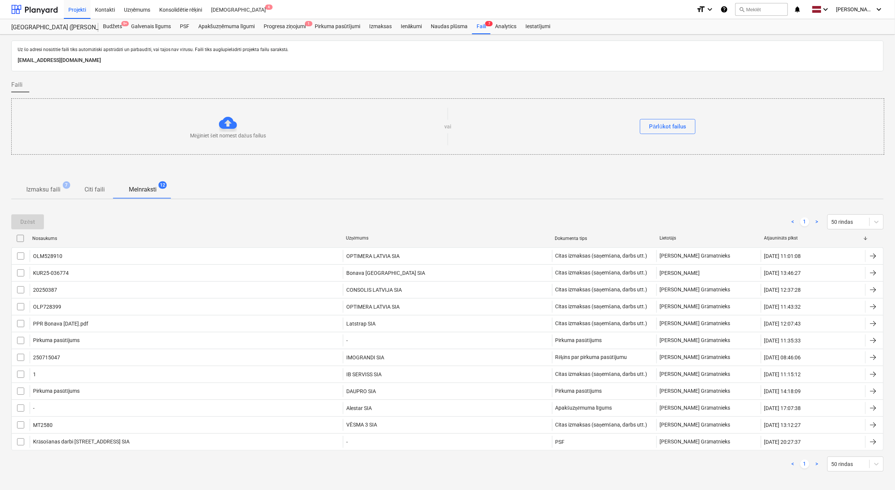
click at [47, 188] on p "Izmaksu faili" at bounding box center [43, 189] width 34 height 9
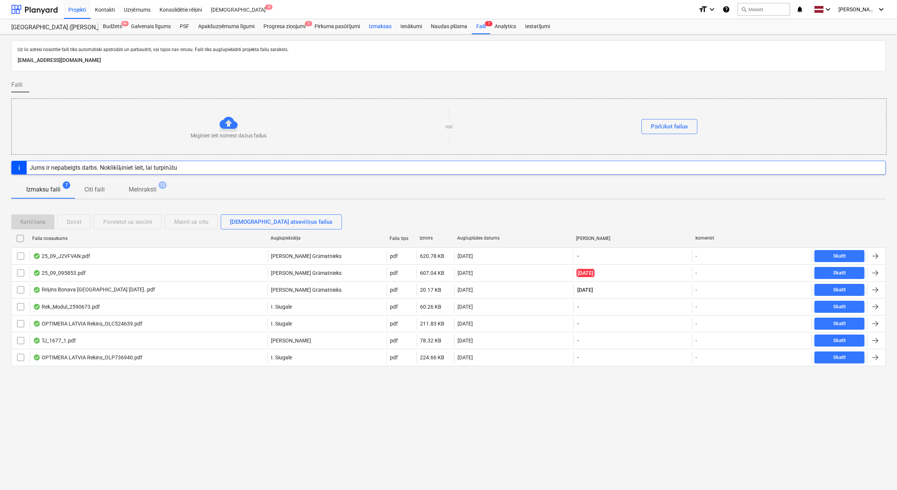
click at [390, 28] on div "Izmaksas" at bounding box center [381, 26] width 32 height 15
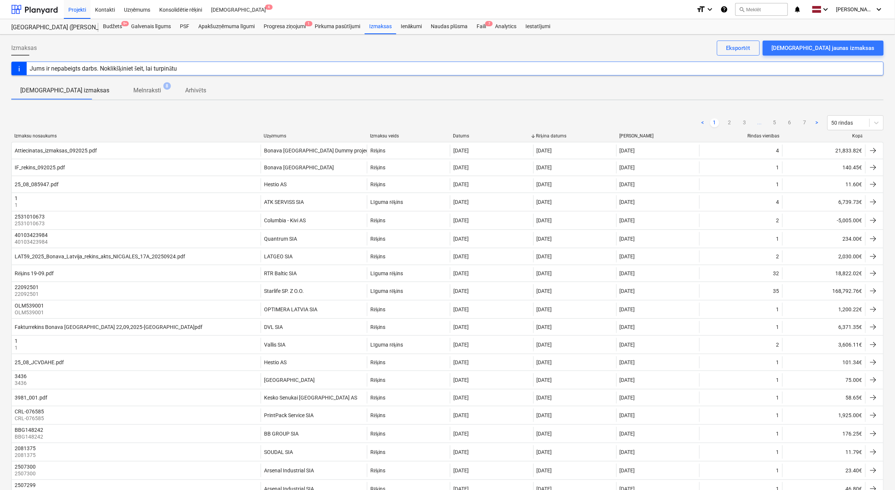
click at [855, 136] on div "Kopā" at bounding box center [823, 136] width 77 height 6
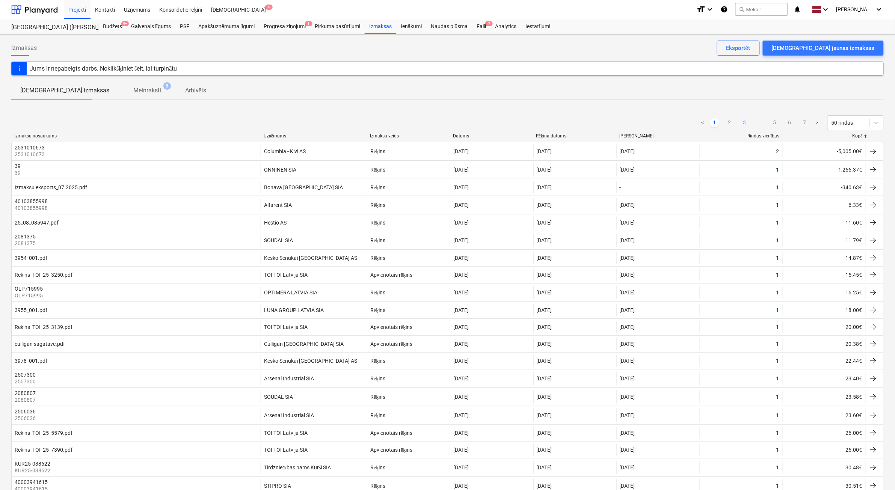
click at [746, 123] on link "3" at bounding box center [744, 122] width 9 height 9
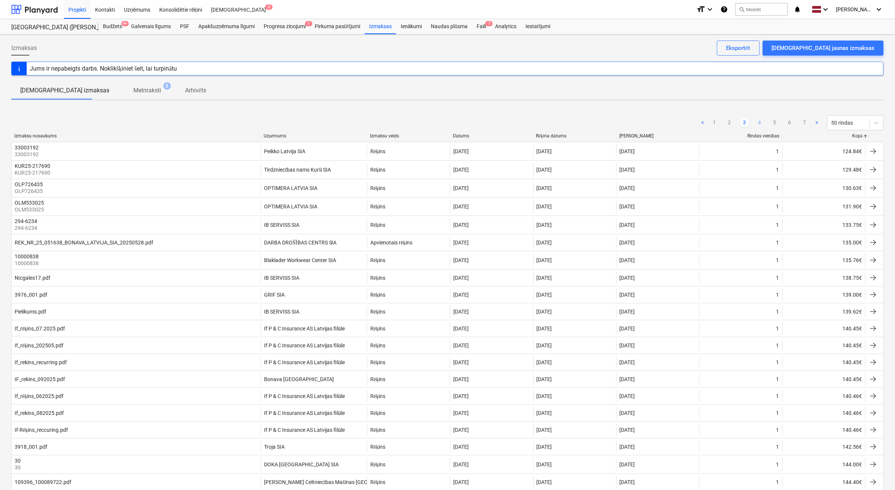
click at [764, 122] on link "4" at bounding box center [759, 122] width 9 height 9
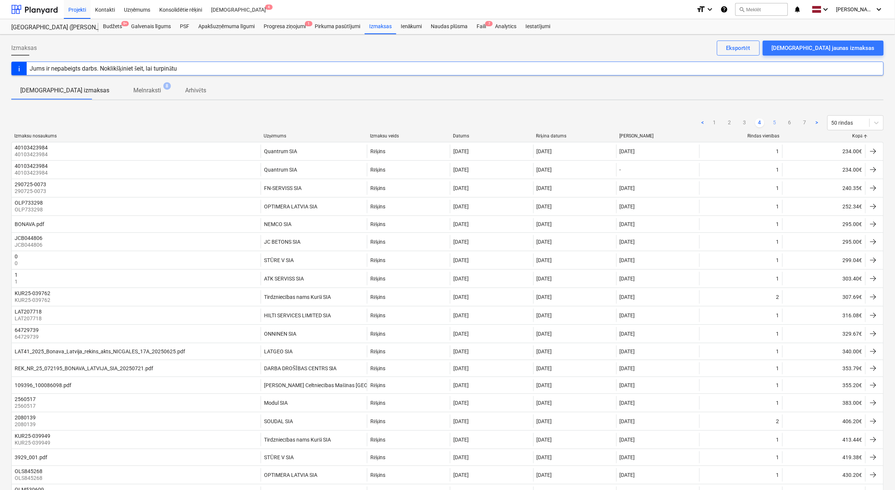
click at [772, 122] on link "5" at bounding box center [774, 122] width 9 height 9
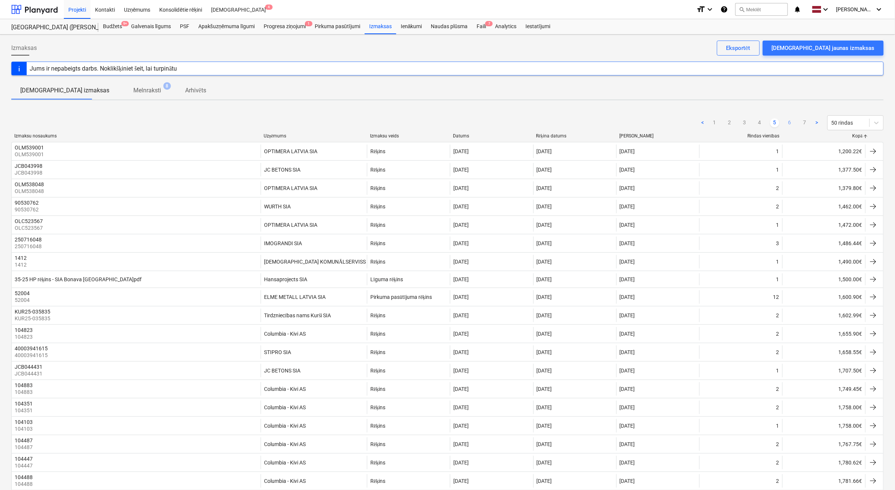
click at [790, 121] on link "6" at bounding box center [789, 122] width 9 height 9
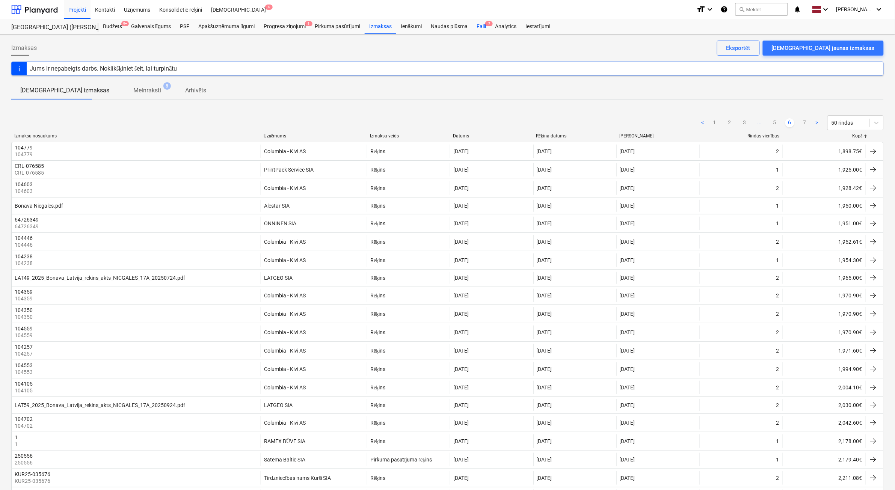
click at [482, 30] on div "Faili 7" at bounding box center [481, 26] width 18 height 15
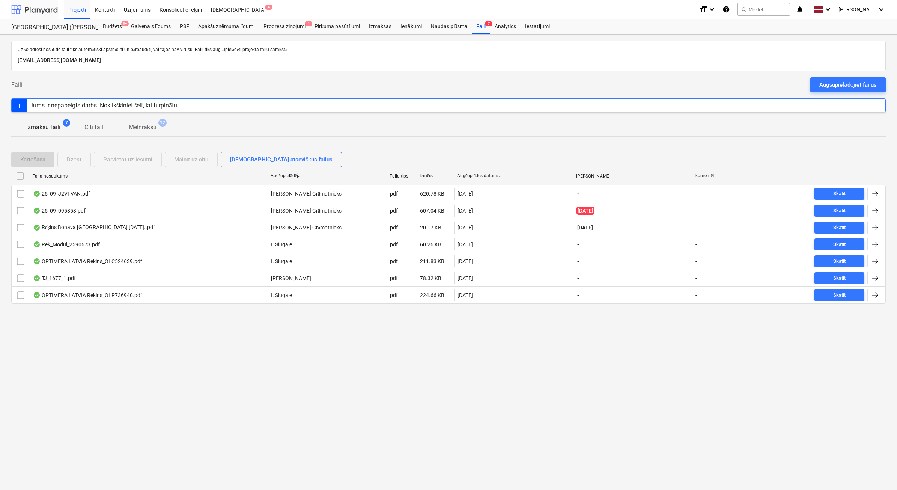
click at [32, 12] on div at bounding box center [34, 9] width 47 height 19
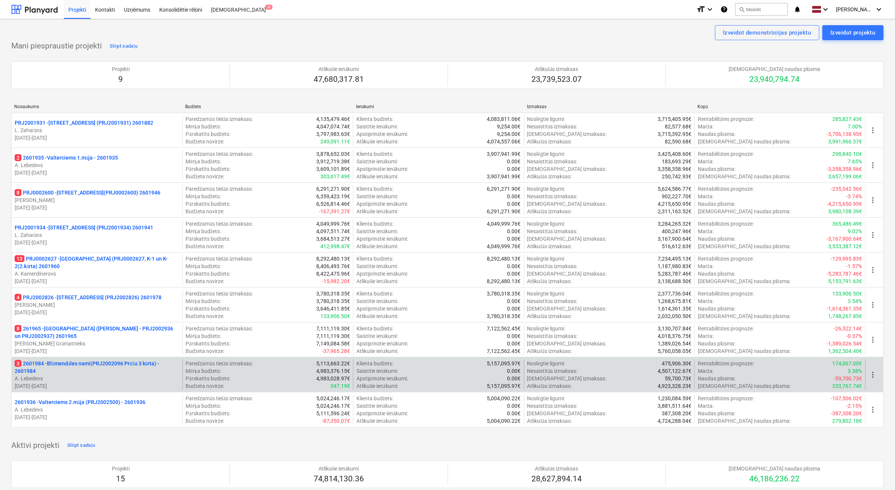
click at [121, 378] on p "A. Lebedevs" at bounding box center [97, 379] width 165 height 8
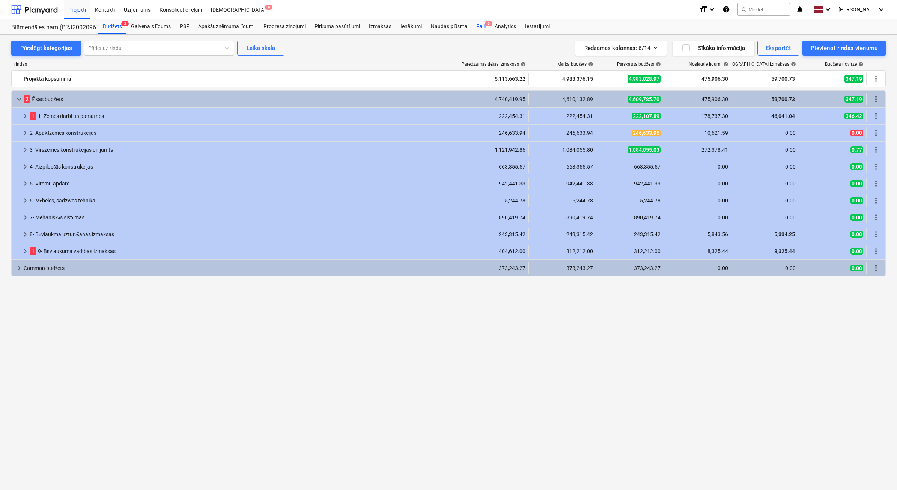
click at [484, 27] on div "Faili 3" at bounding box center [481, 26] width 18 height 15
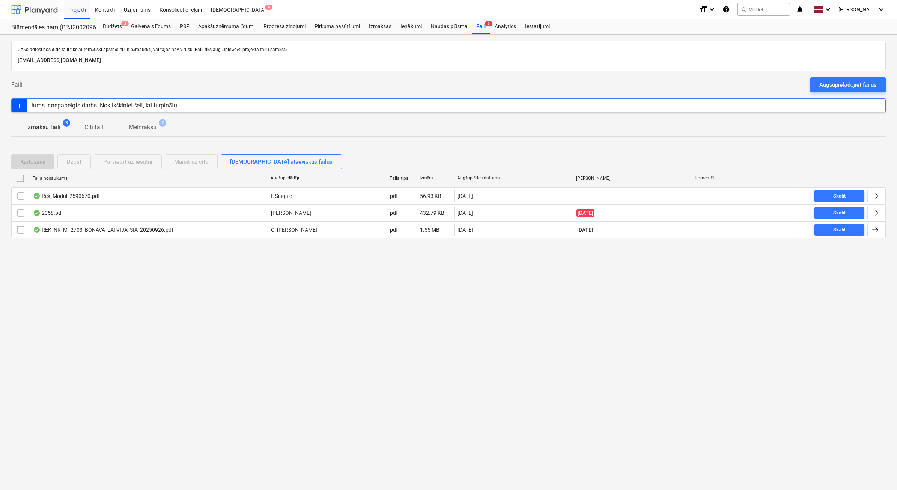
click at [53, 12] on div at bounding box center [34, 9] width 47 height 19
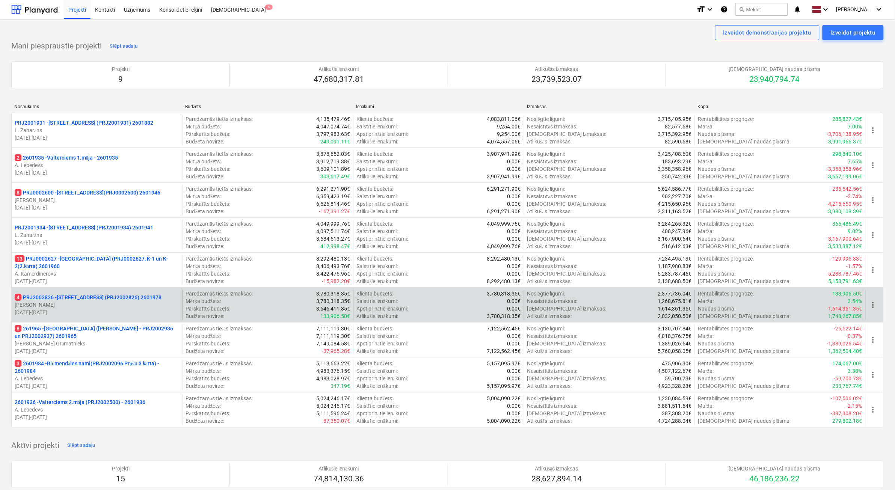
click at [143, 306] on p "[PERSON_NAME]" at bounding box center [97, 305] width 165 height 8
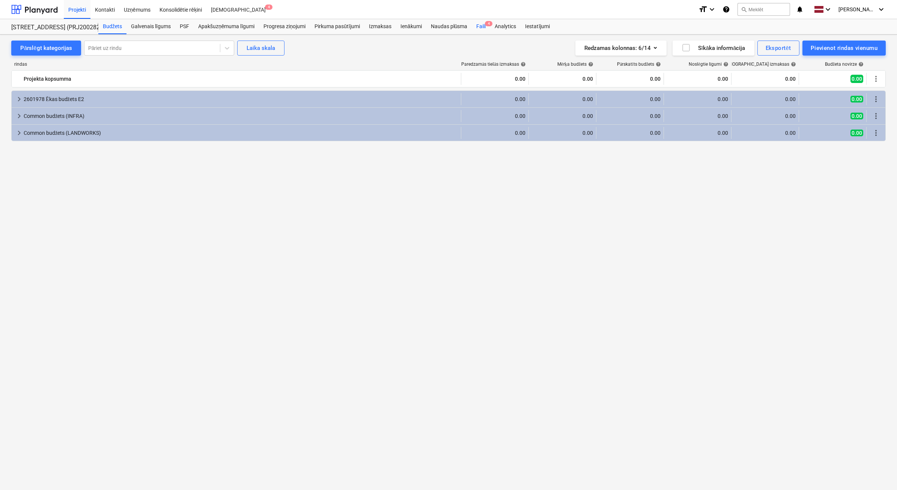
click at [478, 29] on div "Faili 4" at bounding box center [481, 26] width 18 height 15
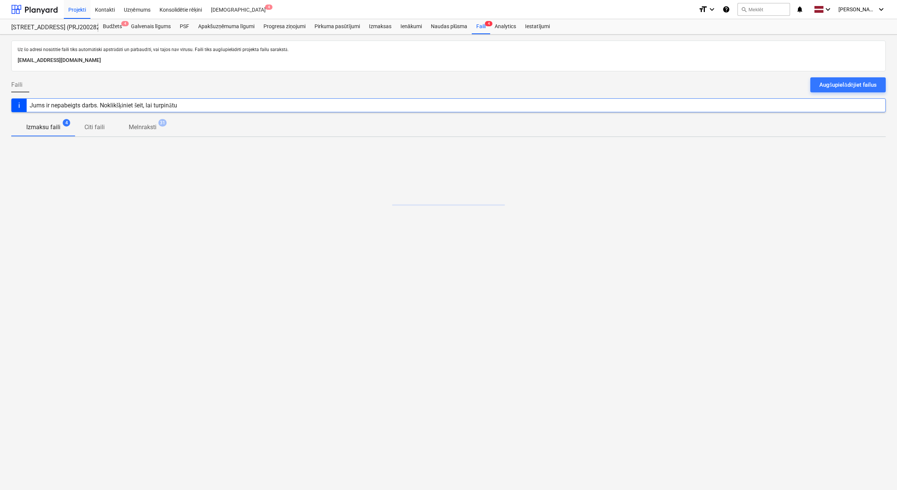
click at [827, 88] on div "Augšupielādējiet failus" at bounding box center [848, 85] width 57 height 10
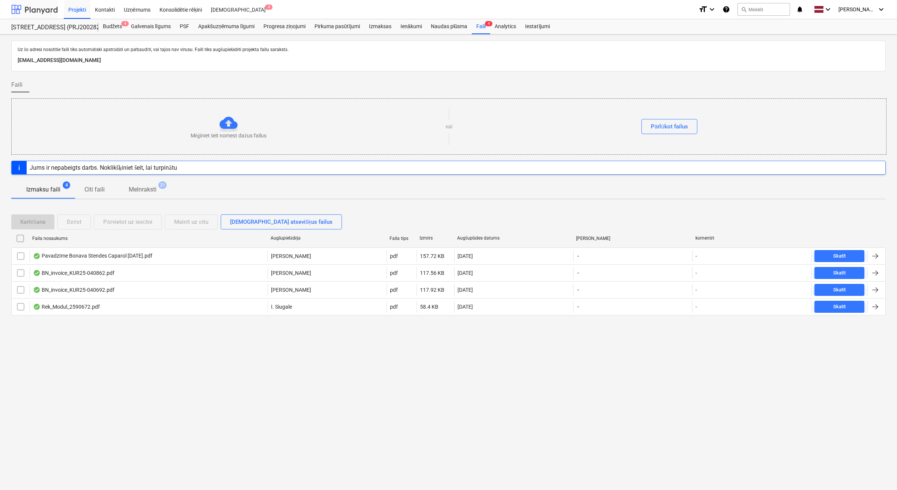
click at [44, 11] on div at bounding box center [34, 9] width 47 height 19
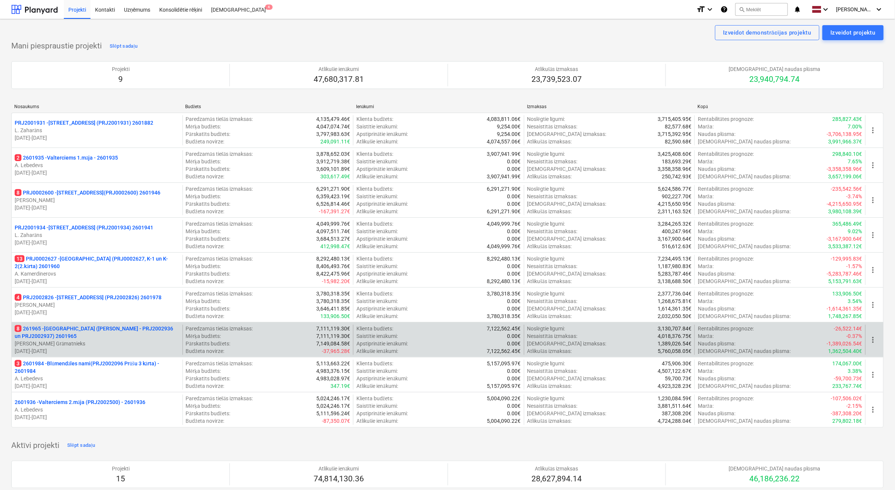
click at [108, 335] on p "8 261965 - [GEOGRAPHIC_DATA] ([PERSON_NAME] - PRJ2002936 un PRJ2002937) 2601965" at bounding box center [97, 332] width 165 height 15
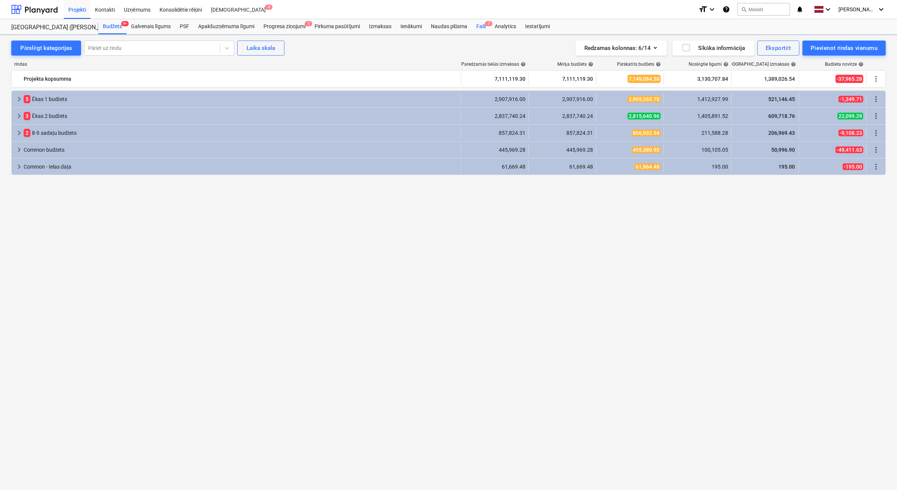
click at [487, 25] on span "7" at bounding box center [489, 23] width 8 height 5
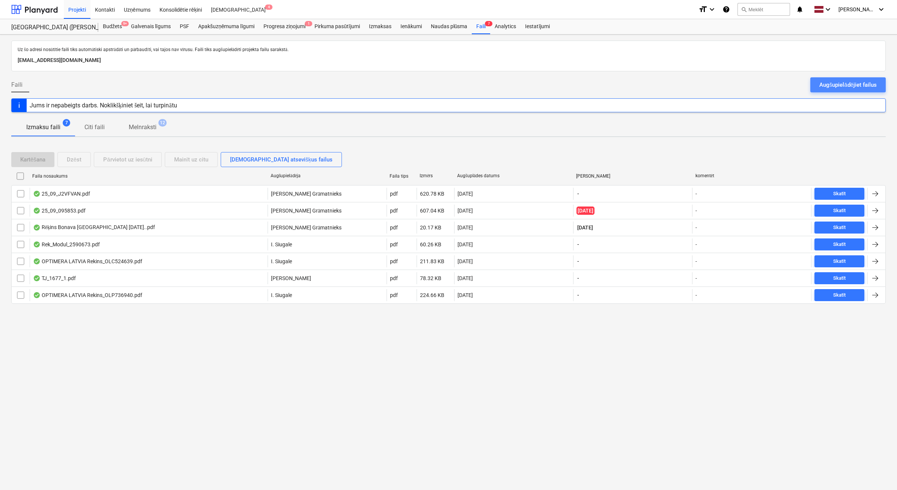
click at [836, 83] on div "Augšupielādējiet failus" at bounding box center [848, 85] width 57 height 10
